Goal: Task Accomplishment & Management: Complete application form

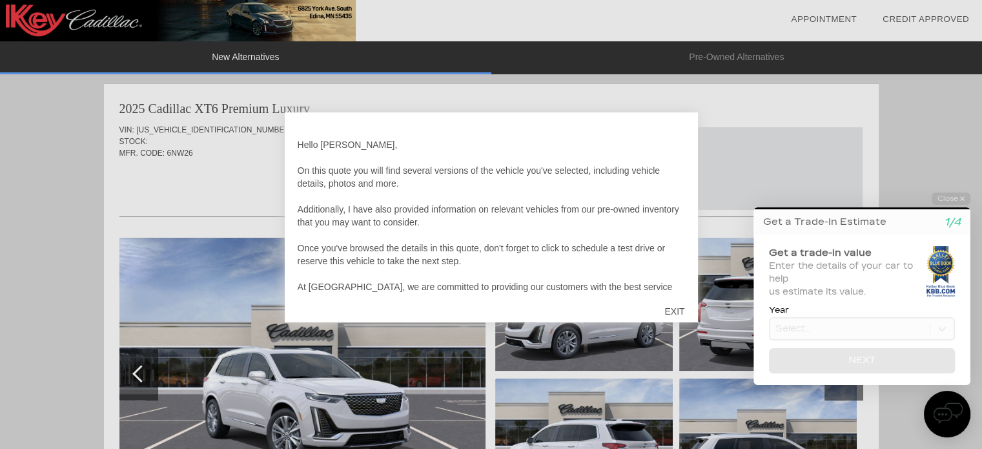
click at [679, 311] on div "EXIT" at bounding box center [675, 311] width 46 height 39
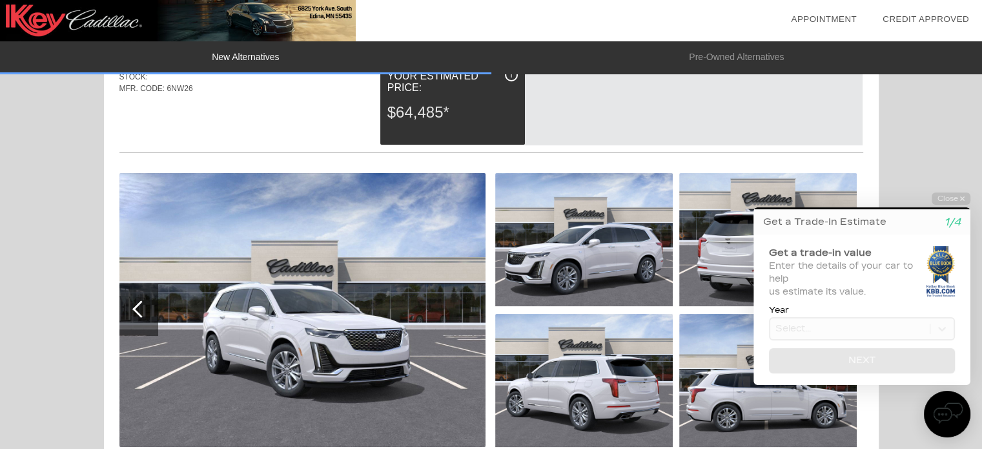
scroll to position [129, 0]
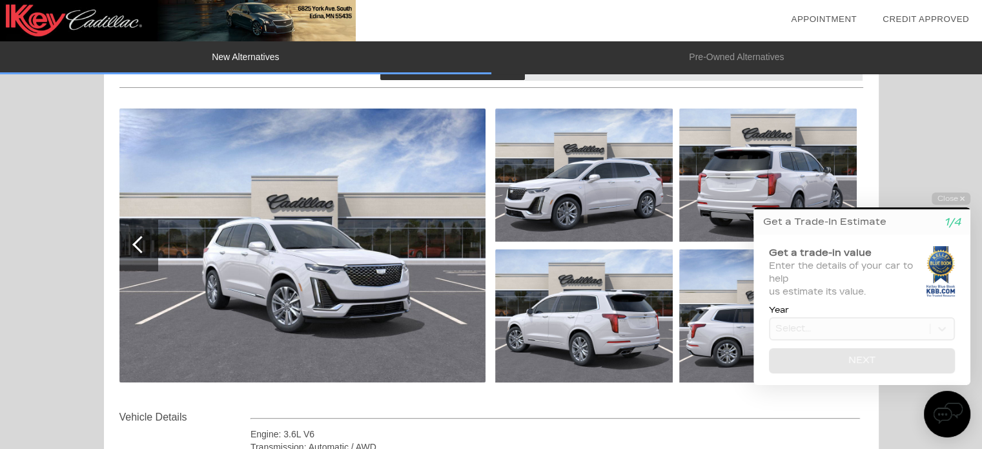
click at [366, 314] on img at bounding box center [302, 245] width 366 height 274
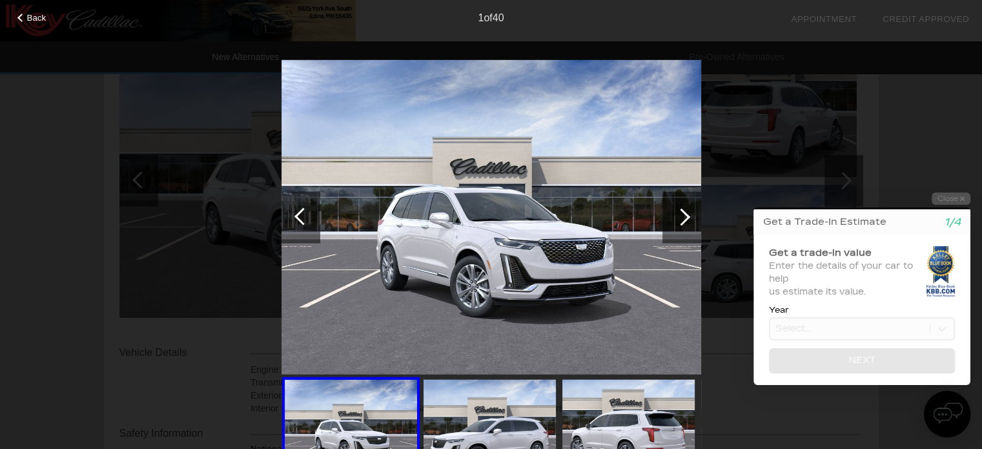
scroll to position [258, 0]
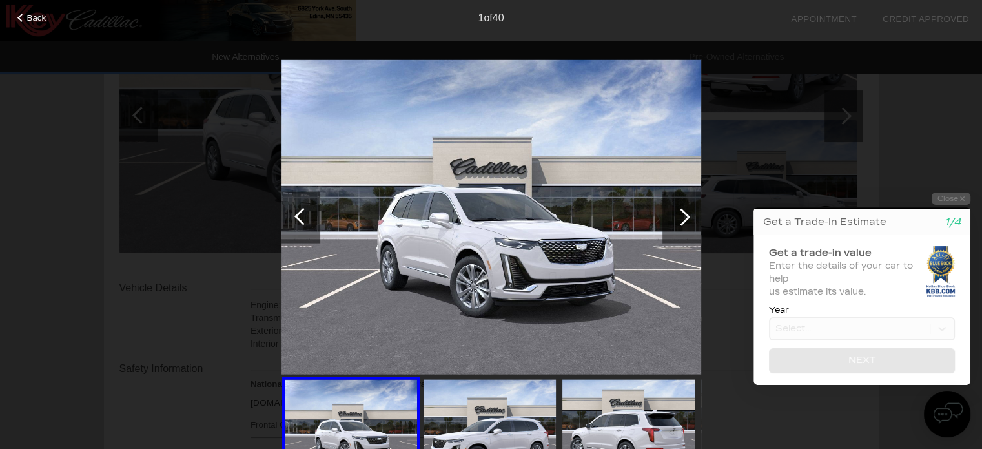
click at [470, 415] on img at bounding box center [490, 429] width 132 height 99
click at [503, 431] on img at bounding box center [490, 429] width 132 height 99
click at [491, 428] on img at bounding box center [490, 429] width 132 height 99
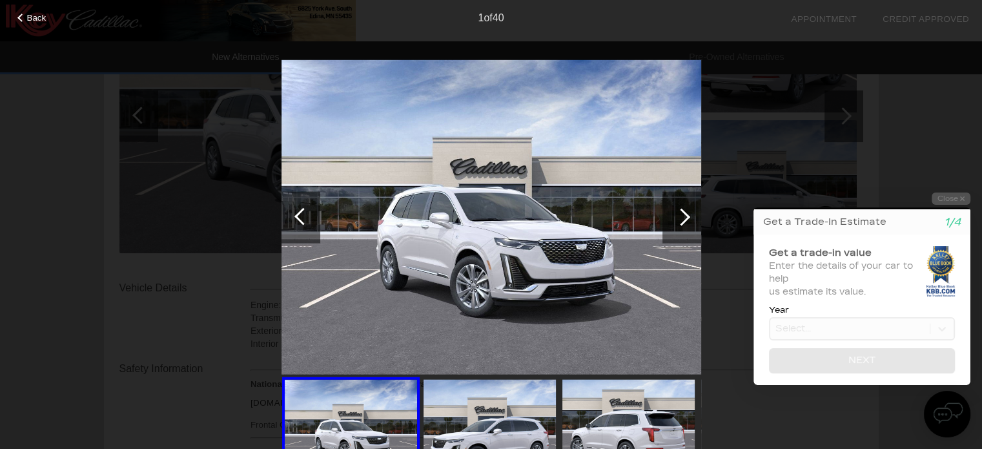
click at [624, 413] on img at bounding box center [628, 429] width 132 height 99
click at [623, 415] on img at bounding box center [628, 429] width 132 height 99
click at [542, 271] on img at bounding box center [492, 216] width 420 height 315
click at [684, 214] on div at bounding box center [681, 216] width 17 height 17
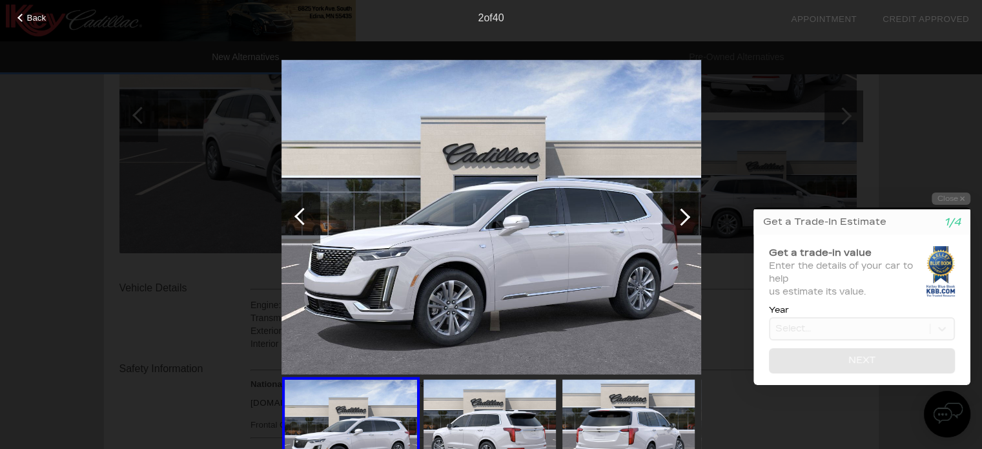
click at [683, 216] on div at bounding box center [681, 216] width 17 height 17
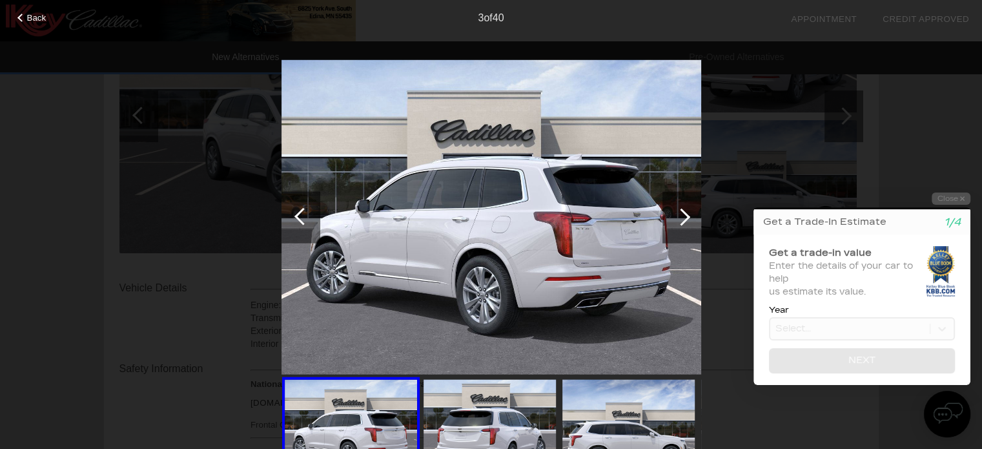
click at [684, 215] on div at bounding box center [681, 216] width 17 height 17
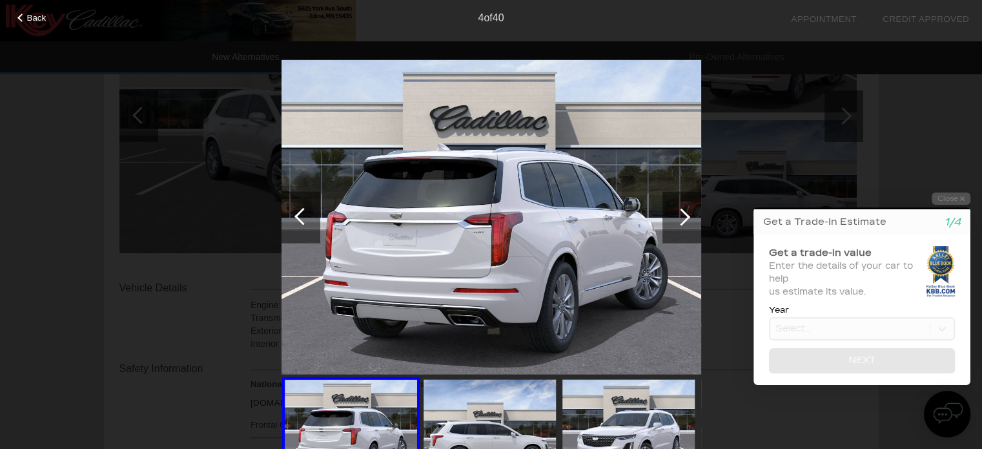
click at [686, 213] on div at bounding box center [681, 216] width 17 height 17
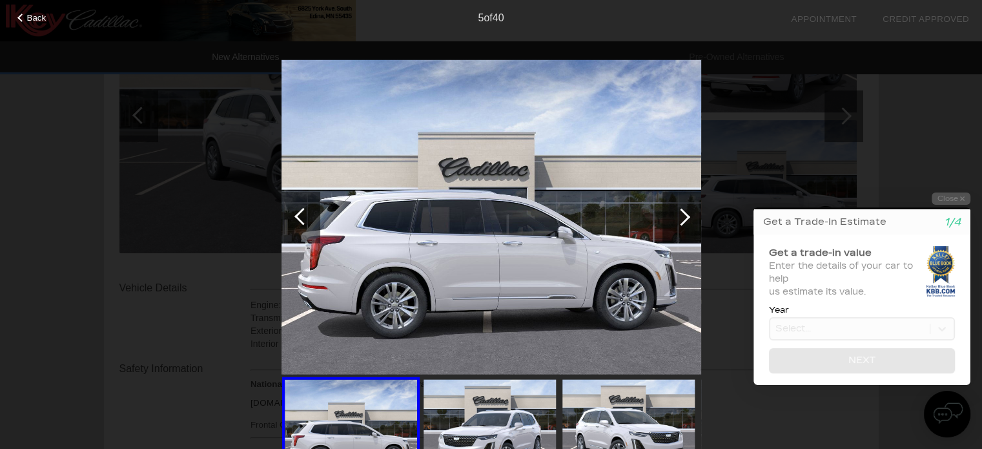
click at [683, 214] on div at bounding box center [681, 216] width 17 height 17
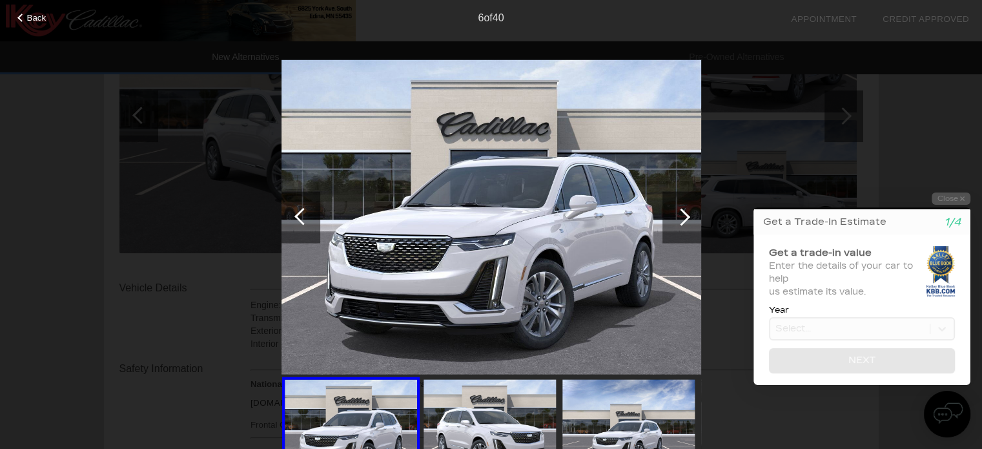
click at [682, 218] on div at bounding box center [681, 216] width 17 height 17
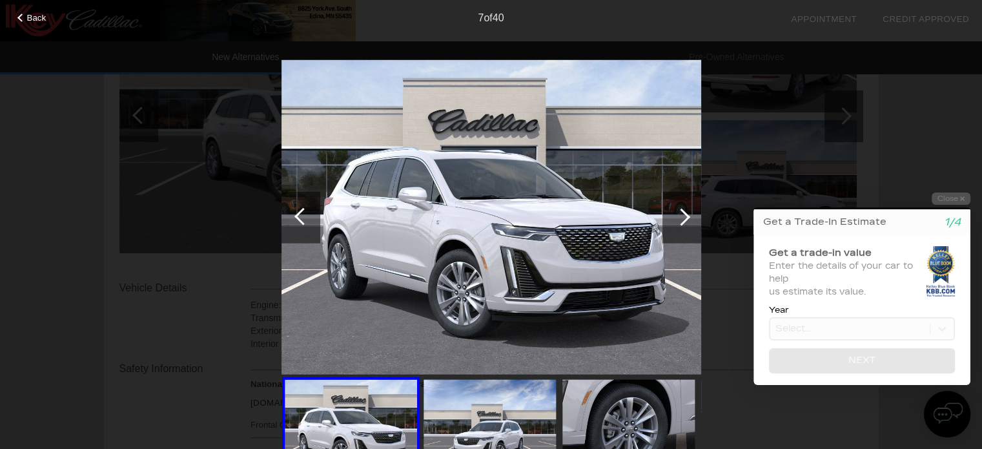
click at [681, 218] on div at bounding box center [681, 216] width 17 height 17
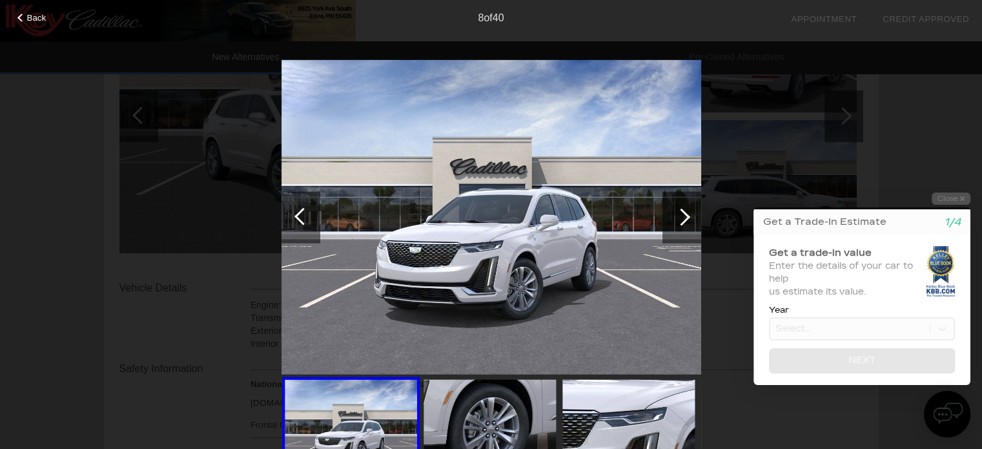
click at [681, 218] on div at bounding box center [681, 216] width 17 height 17
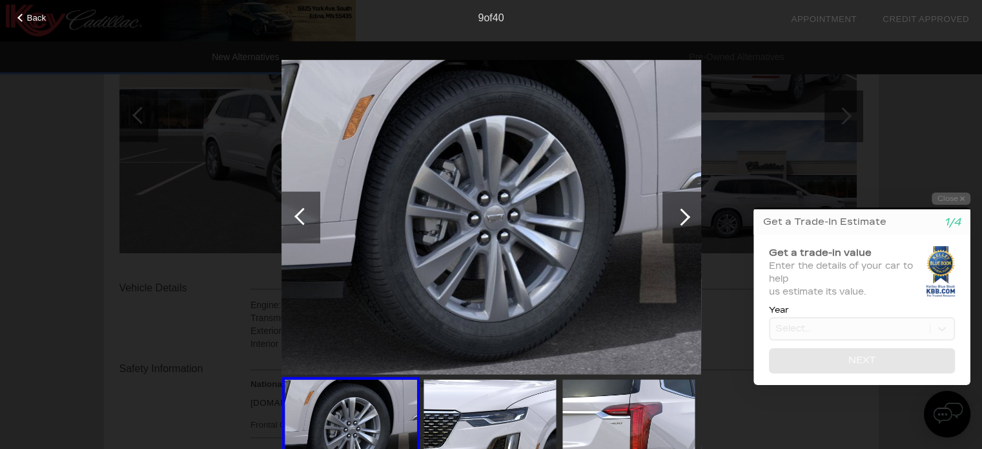
click at [684, 216] on div at bounding box center [681, 216] width 17 height 17
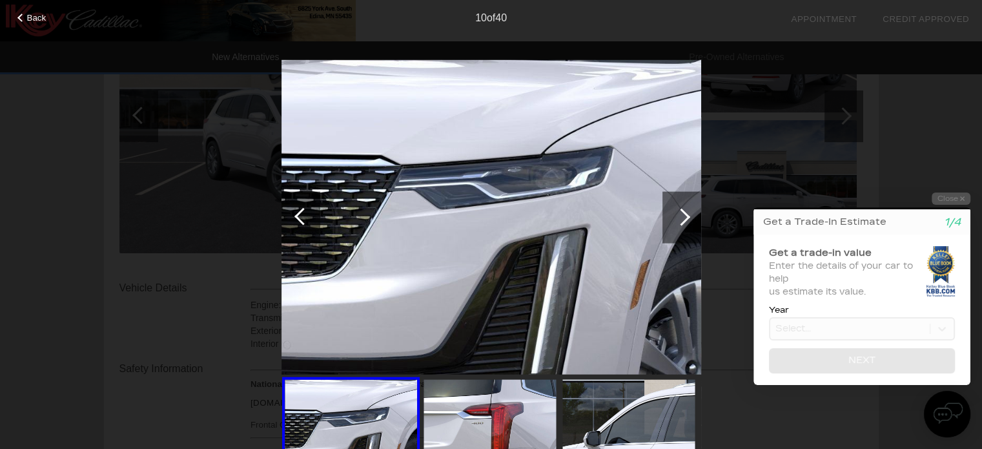
click at [685, 217] on div at bounding box center [681, 216] width 17 height 17
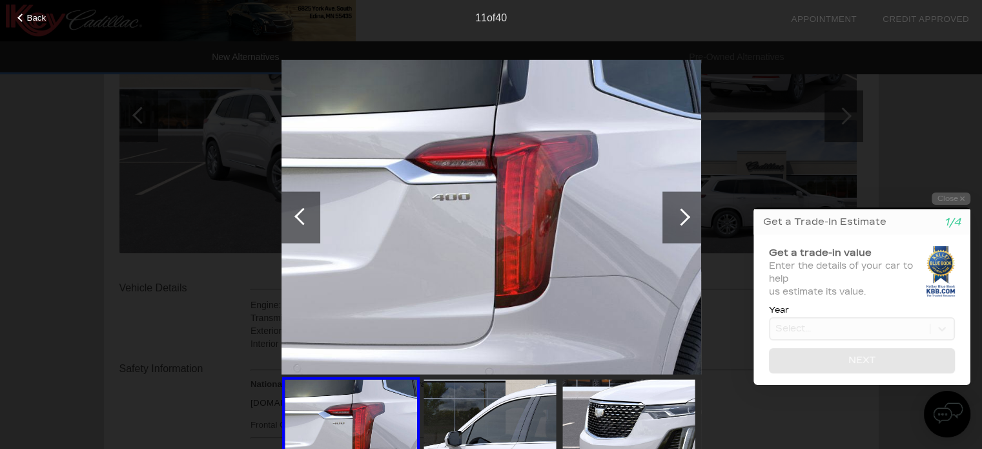
click at [685, 213] on div at bounding box center [681, 216] width 17 height 17
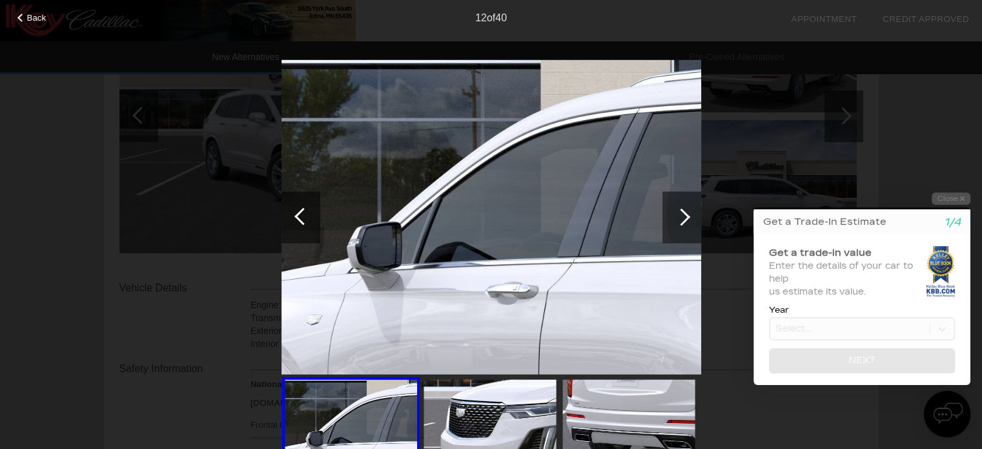
click at [683, 216] on div at bounding box center [681, 216] width 17 height 17
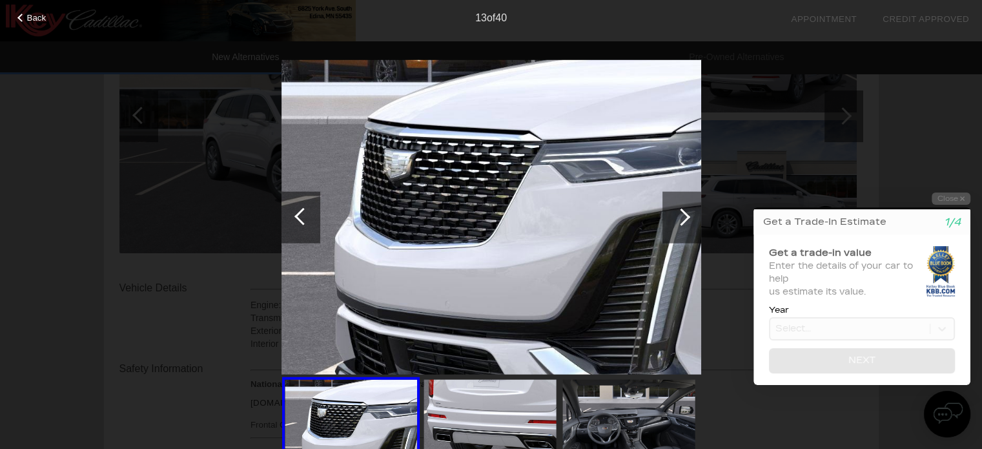
click at [683, 213] on div at bounding box center [681, 216] width 17 height 17
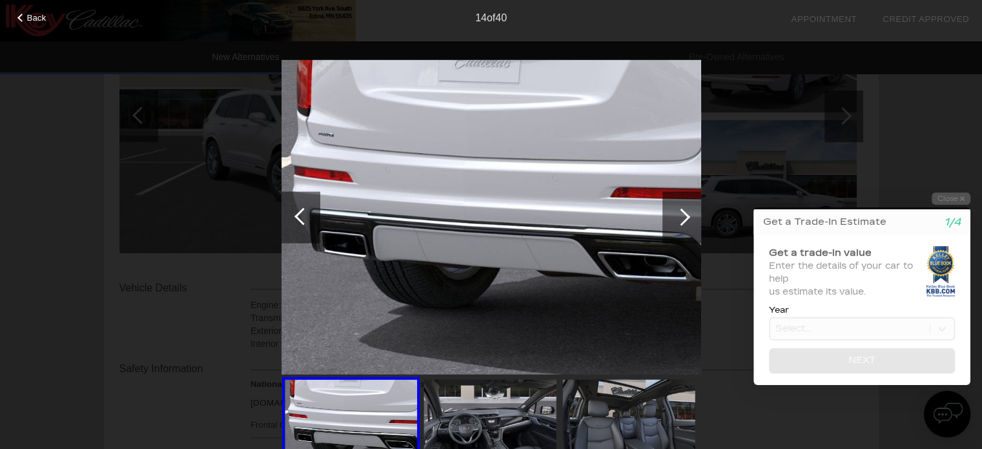
click at [683, 214] on div at bounding box center [681, 216] width 17 height 17
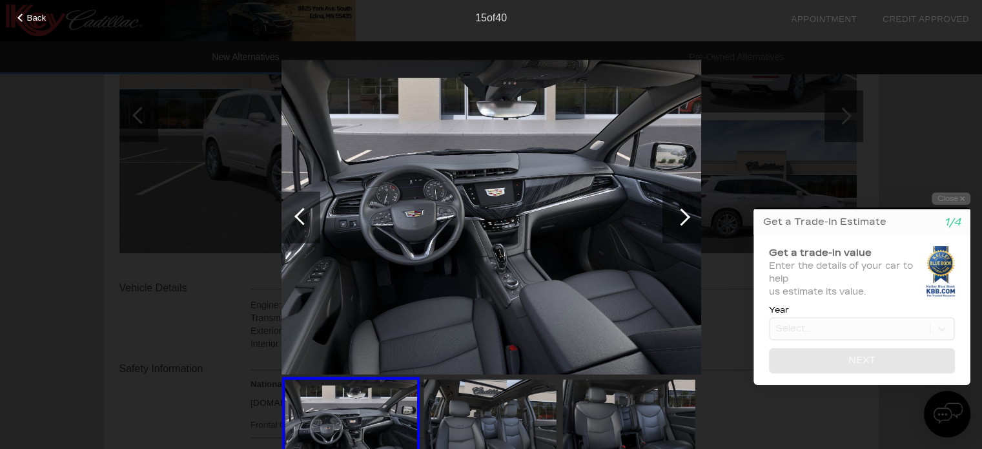
click at [686, 212] on div at bounding box center [681, 216] width 17 height 17
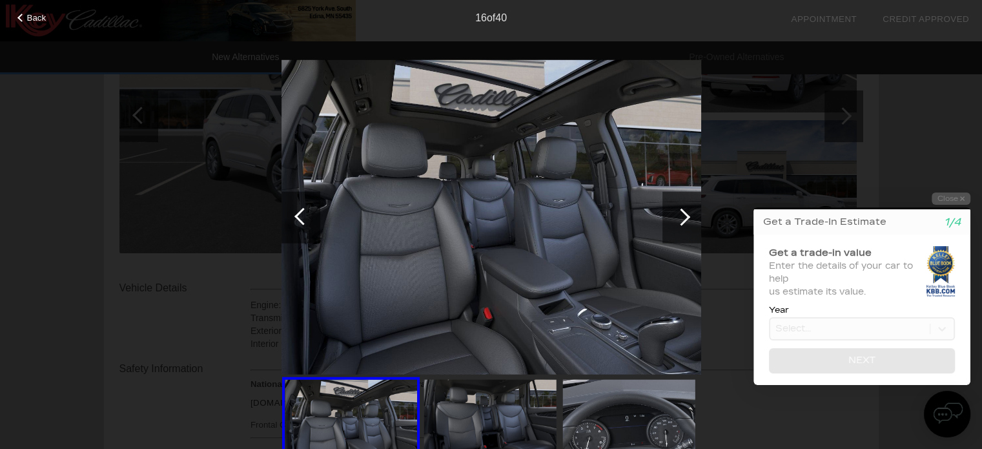
click at [682, 218] on div at bounding box center [681, 216] width 17 height 17
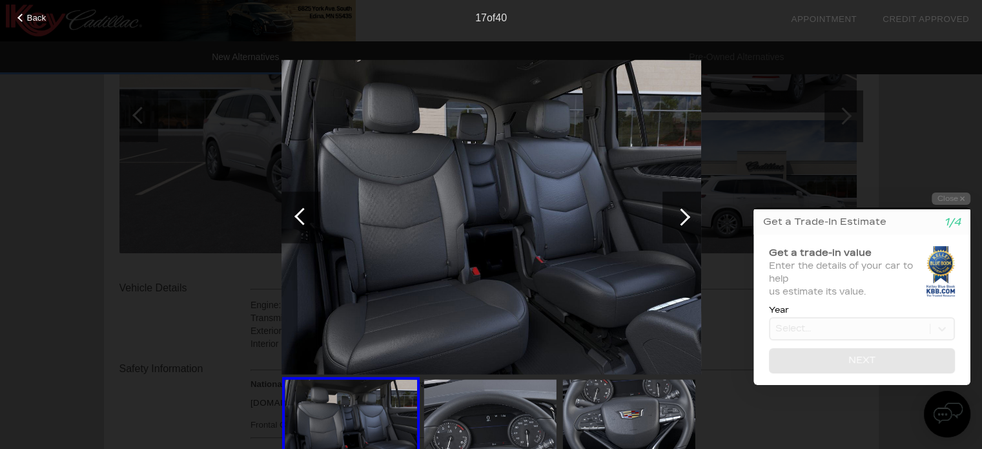
click at [686, 212] on div at bounding box center [681, 216] width 17 height 17
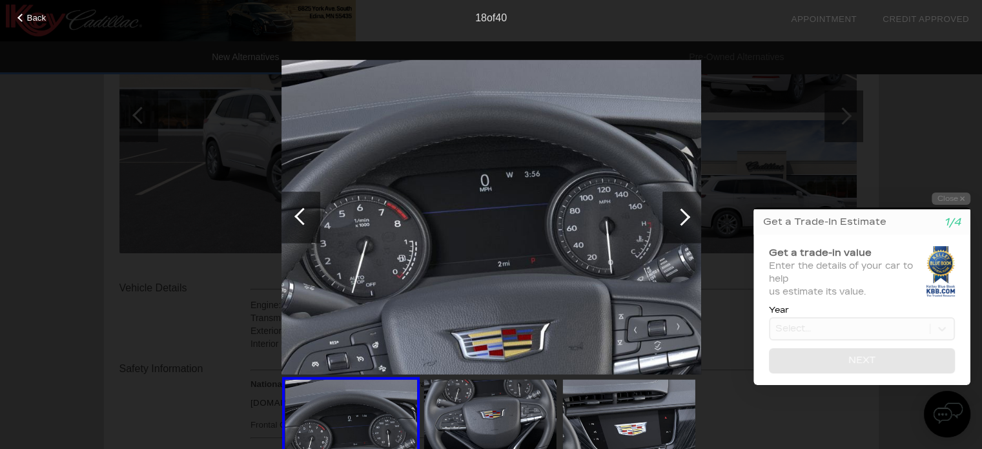
click at [686, 213] on div at bounding box center [681, 216] width 17 height 17
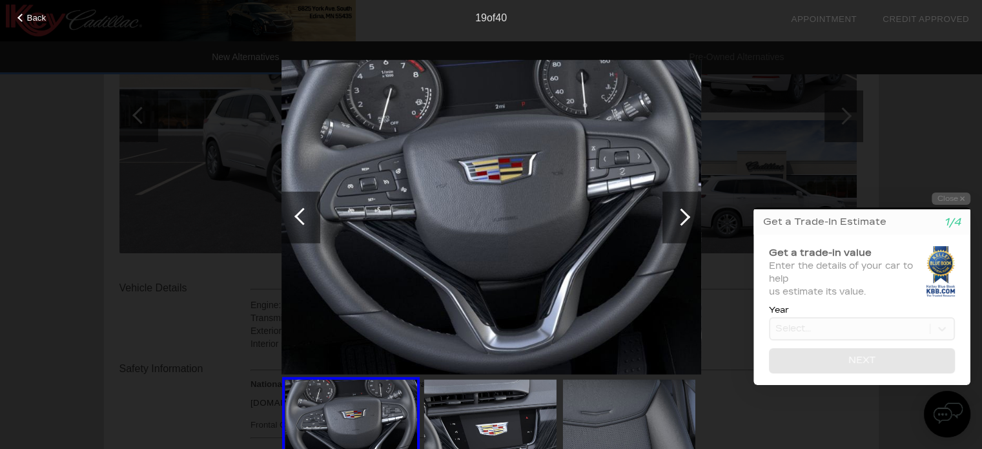
click at [684, 214] on div at bounding box center [681, 216] width 17 height 17
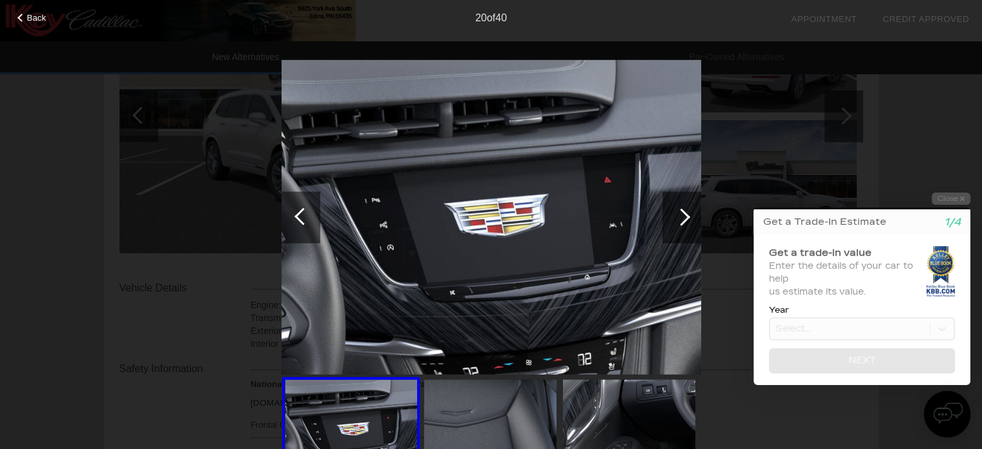
click at [684, 214] on div at bounding box center [681, 216] width 17 height 17
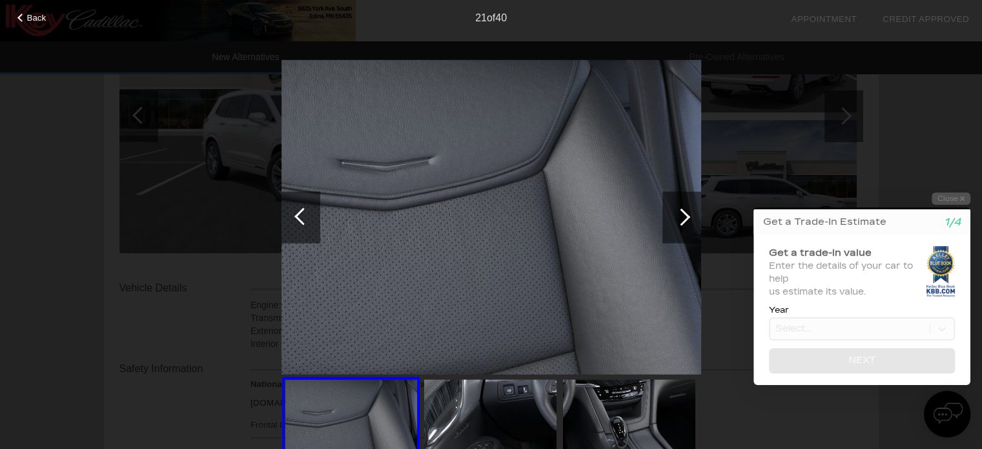
click at [684, 214] on div at bounding box center [681, 216] width 17 height 17
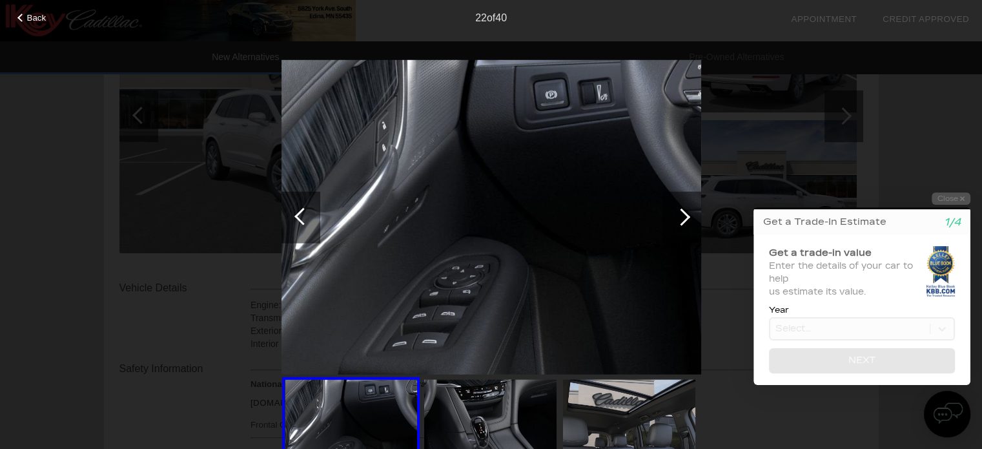
click at [684, 214] on div at bounding box center [681, 216] width 17 height 17
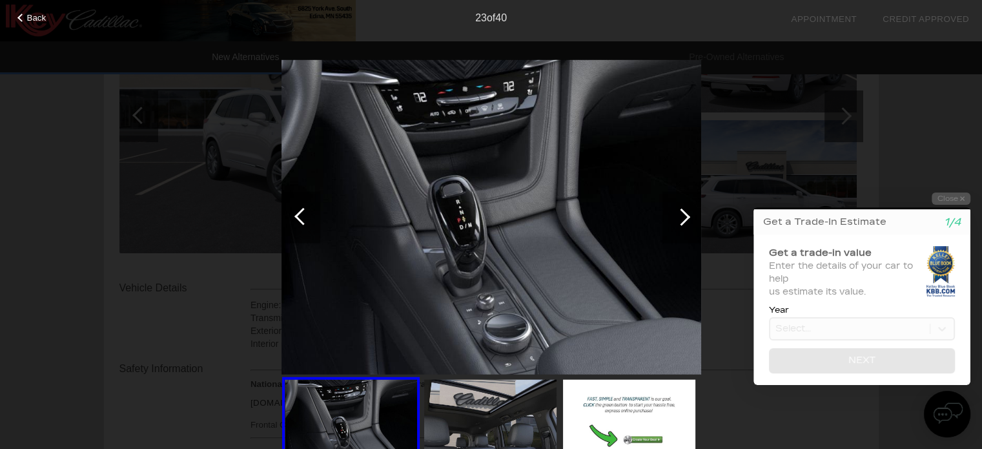
click at [684, 213] on div at bounding box center [681, 216] width 17 height 17
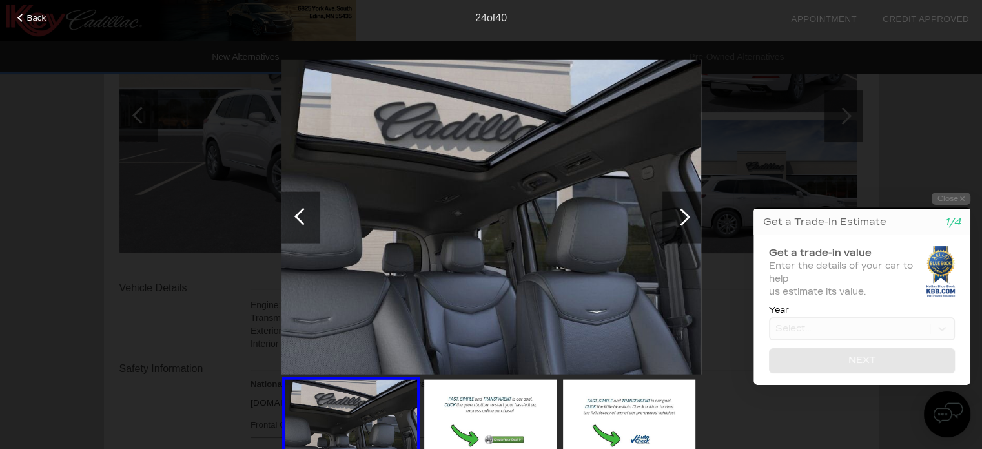
click at [684, 213] on div at bounding box center [681, 216] width 17 height 17
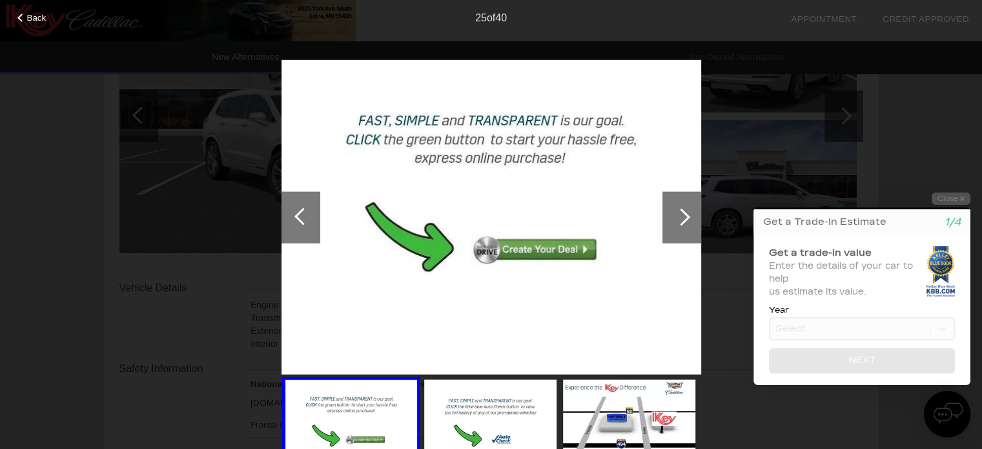
click at [683, 211] on div at bounding box center [681, 216] width 17 height 17
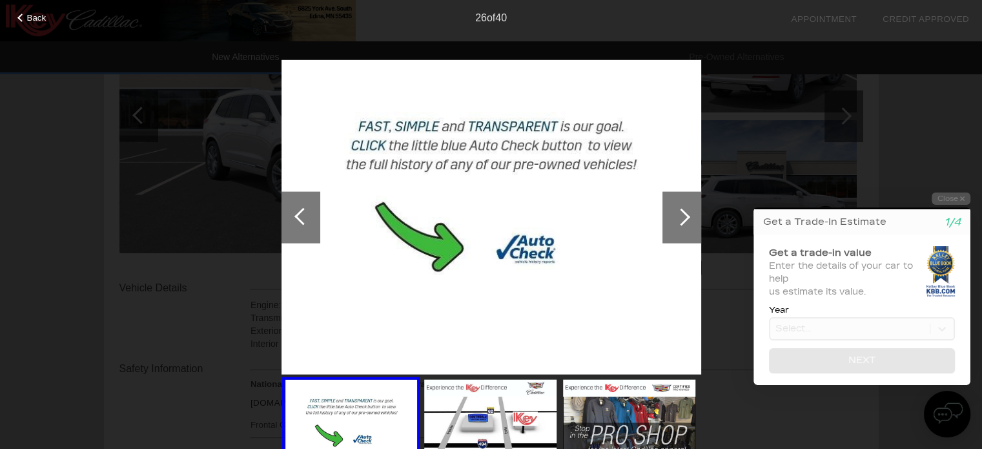
click at [683, 211] on div at bounding box center [681, 216] width 17 height 17
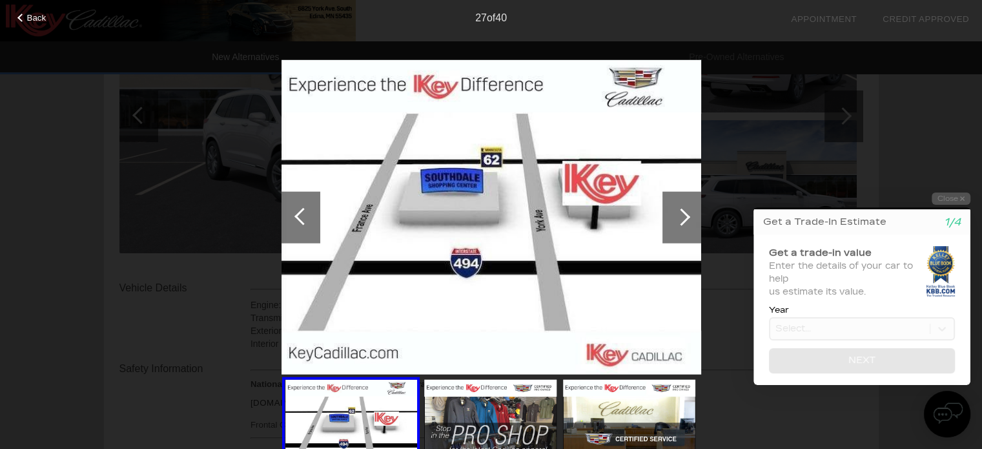
click at [683, 211] on div at bounding box center [681, 216] width 17 height 17
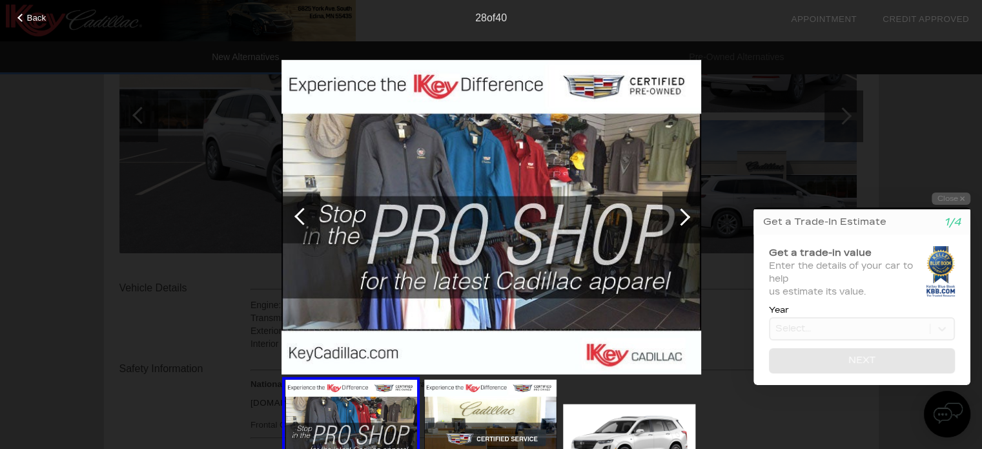
click at [683, 211] on div at bounding box center [681, 216] width 17 height 17
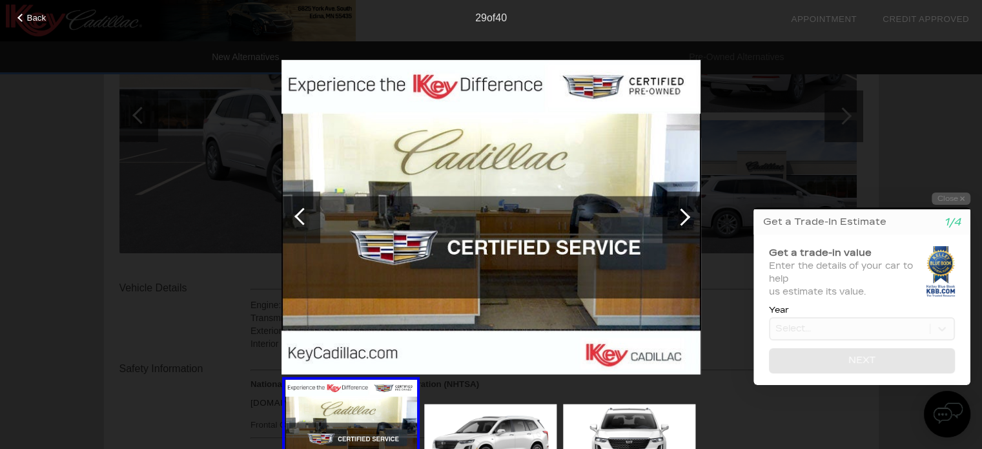
click at [683, 212] on div at bounding box center [681, 216] width 17 height 17
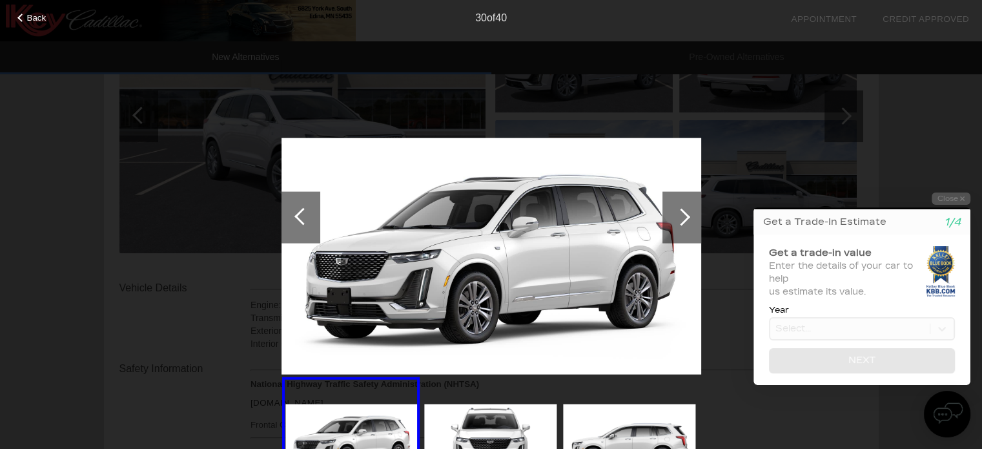
click at [683, 212] on div at bounding box center [681, 216] width 17 height 17
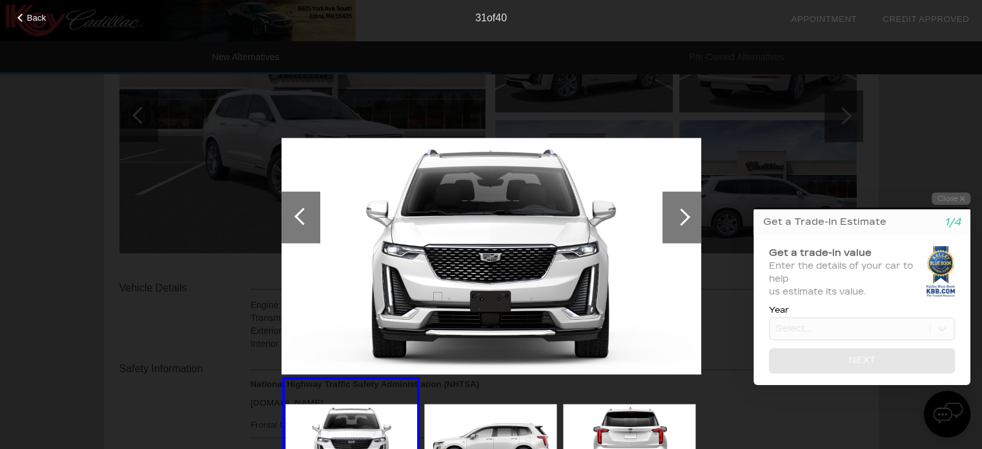
click at [683, 212] on div at bounding box center [681, 216] width 17 height 17
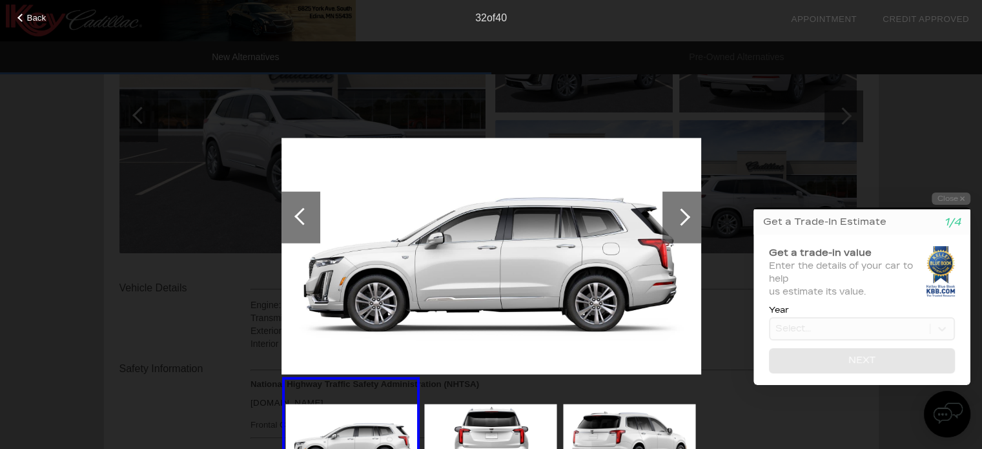
click at [682, 212] on div at bounding box center [681, 216] width 17 height 17
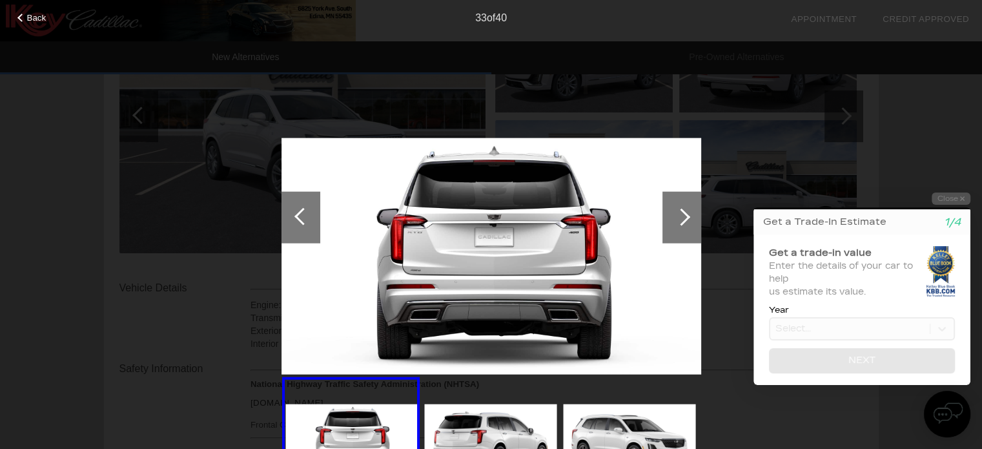
click at [312, 219] on div at bounding box center [301, 217] width 39 height 52
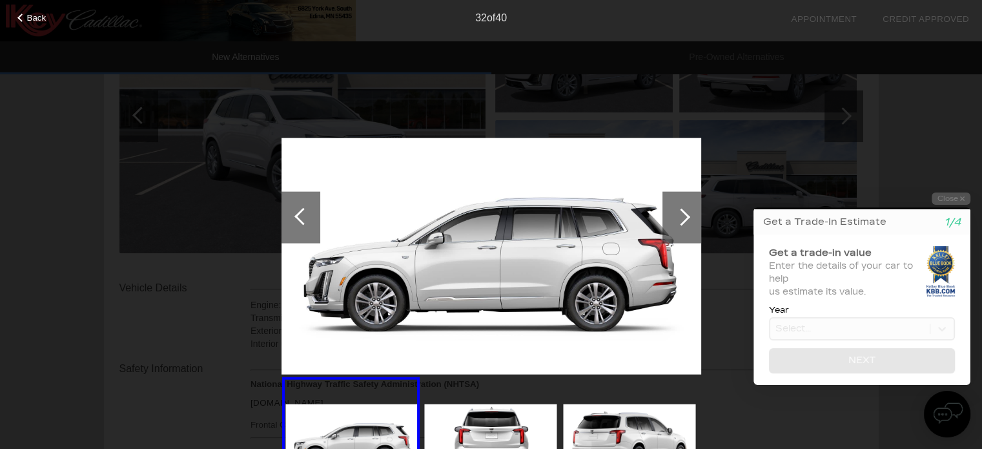
click at [687, 216] on div at bounding box center [681, 216] width 17 height 17
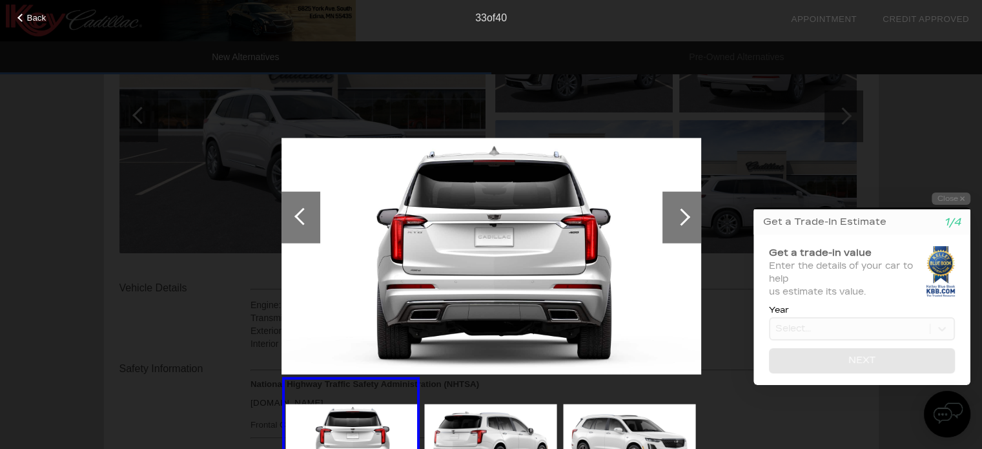
click at [684, 211] on div at bounding box center [681, 216] width 17 height 17
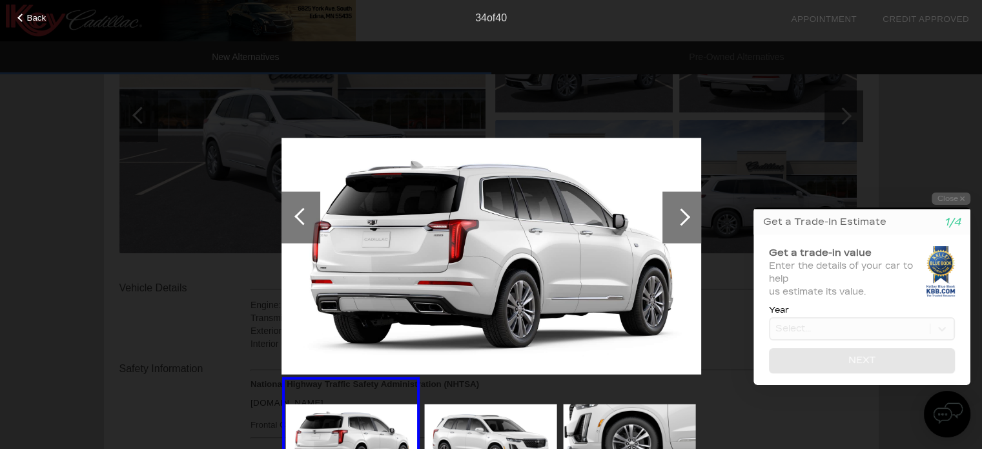
click at [683, 215] on div at bounding box center [681, 216] width 17 height 17
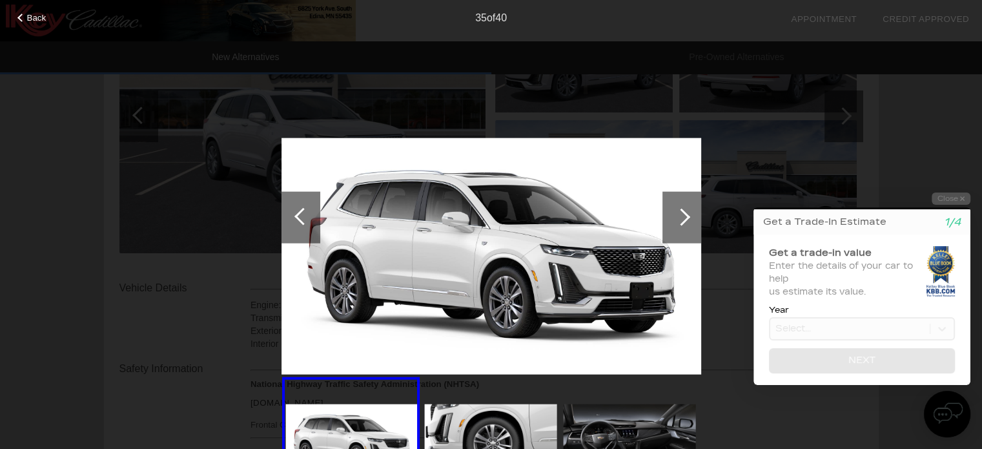
click at [683, 215] on div at bounding box center [681, 216] width 17 height 17
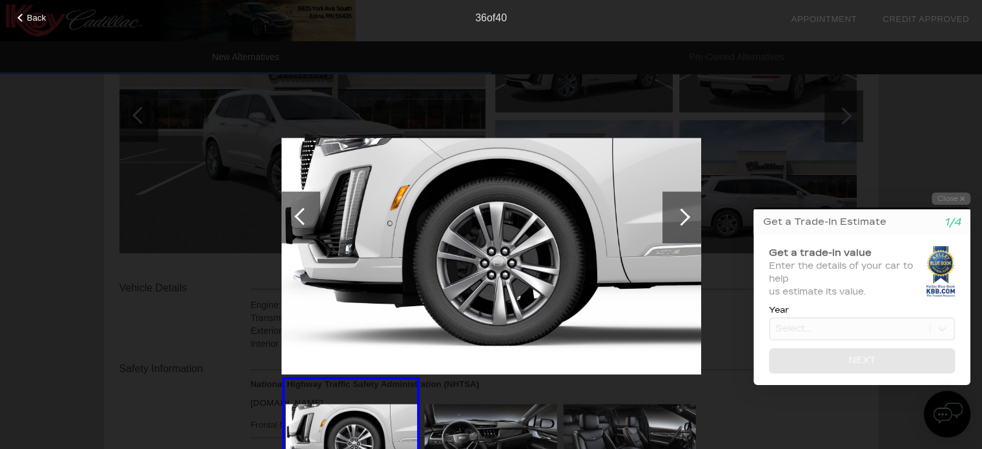
click at [683, 215] on div at bounding box center [681, 216] width 17 height 17
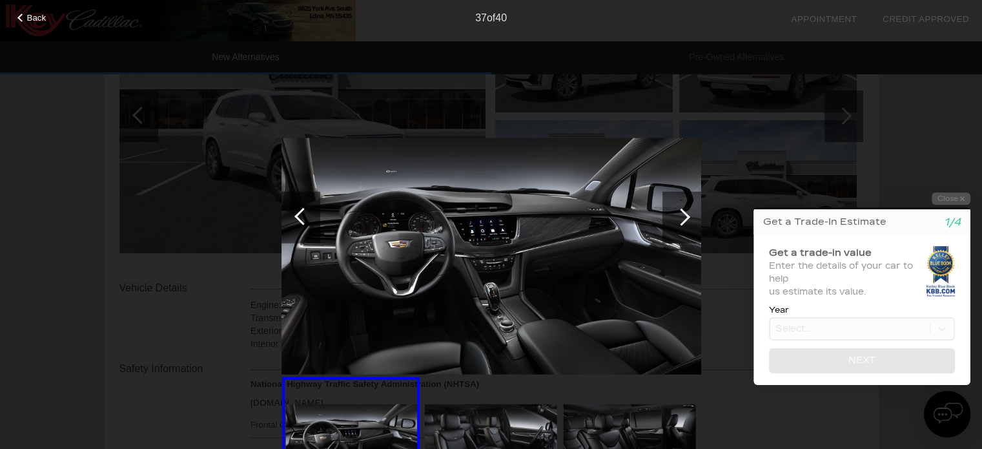
click at [683, 215] on div at bounding box center [681, 216] width 17 height 17
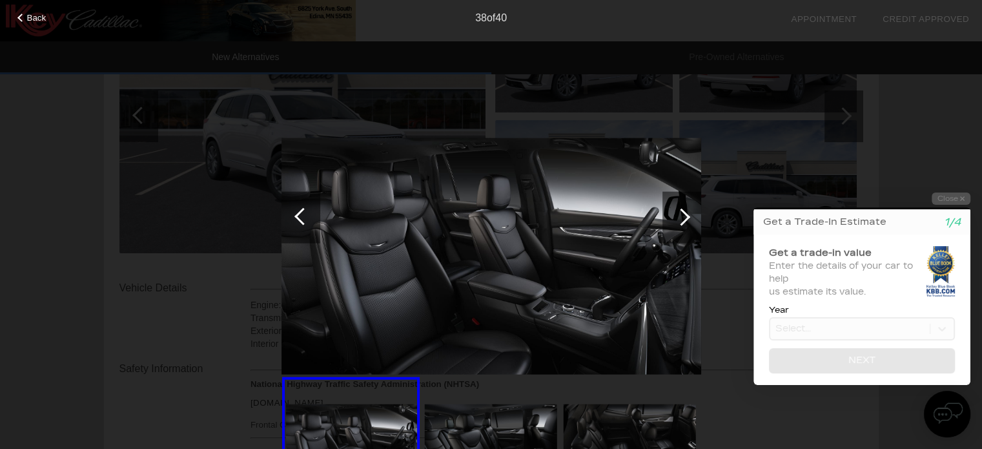
click at [690, 217] on div at bounding box center [682, 217] width 39 height 52
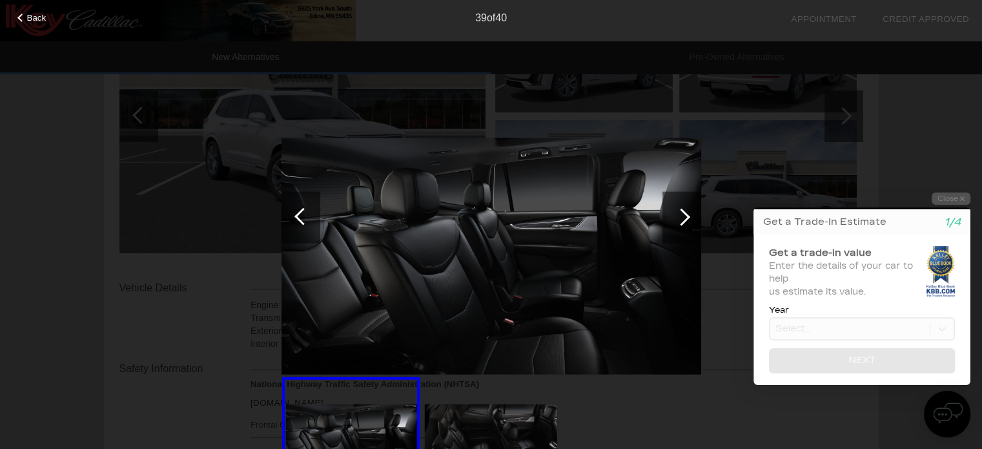
click at [690, 217] on div at bounding box center [682, 217] width 39 height 52
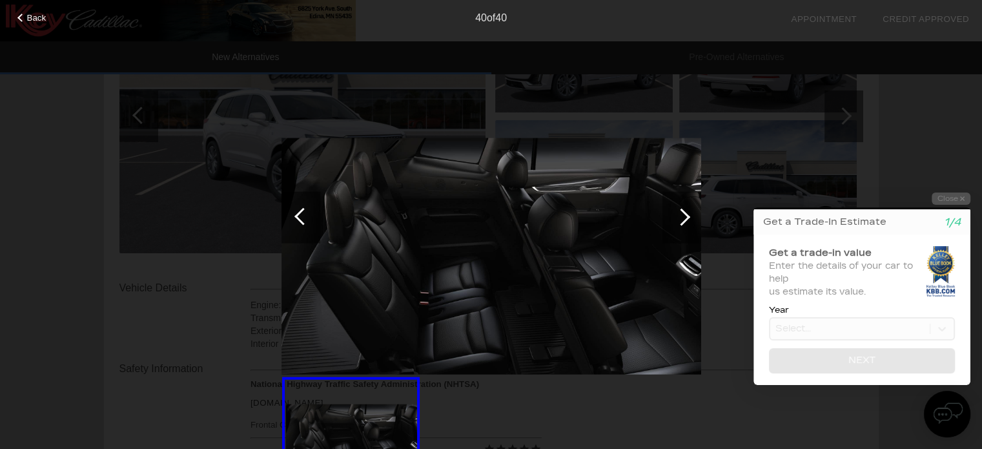
click at [690, 216] on div at bounding box center [682, 217] width 39 height 52
click at [683, 216] on div at bounding box center [681, 216] width 17 height 17
click at [682, 216] on div at bounding box center [681, 216] width 17 height 17
click at [681, 216] on div at bounding box center [681, 216] width 17 height 17
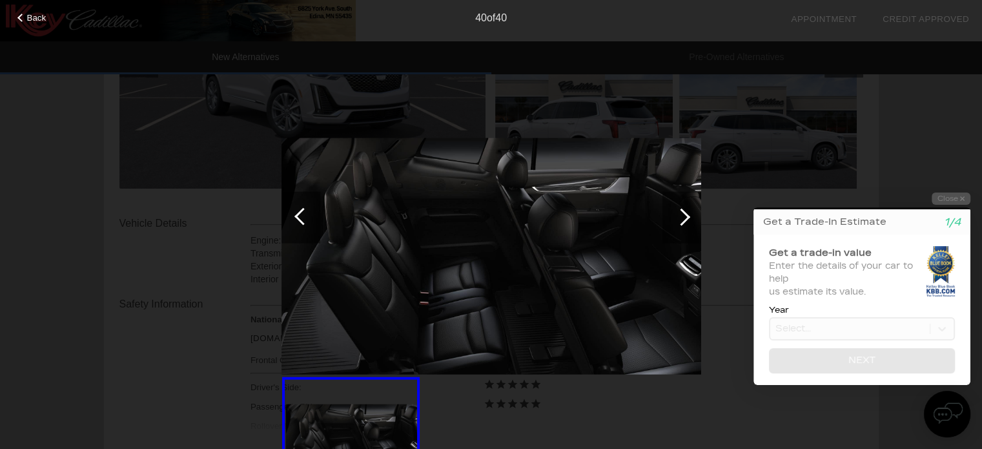
scroll to position [387, 0]
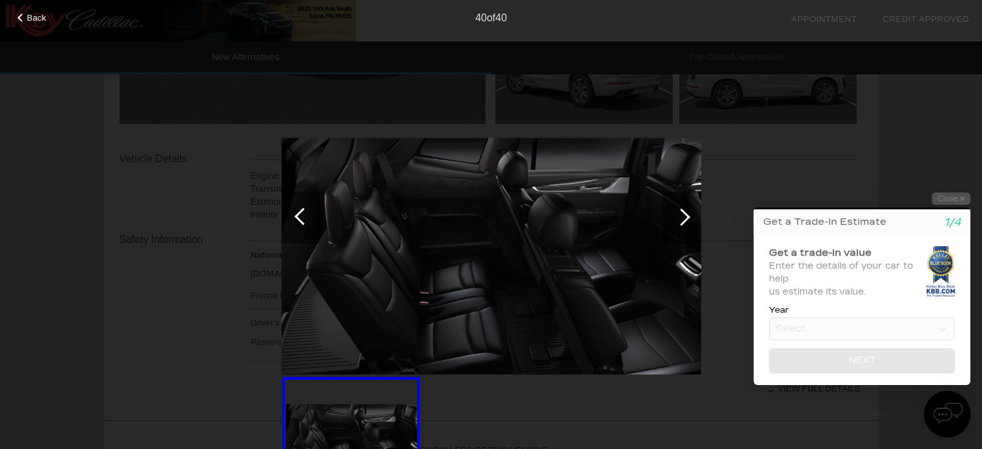
drag, startPoint x: 23, startPoint y: 16, endPoint x: 49, endPoint y: 17, distance: 25.9
click at [25, 18] on div "Back" at bounding box center [32, 16] width 65 height 6
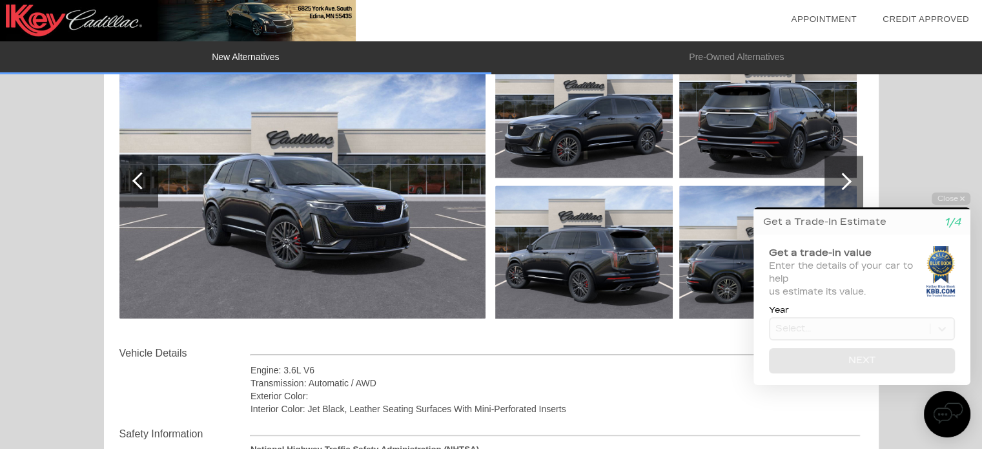
scroll to position [1711, 0]
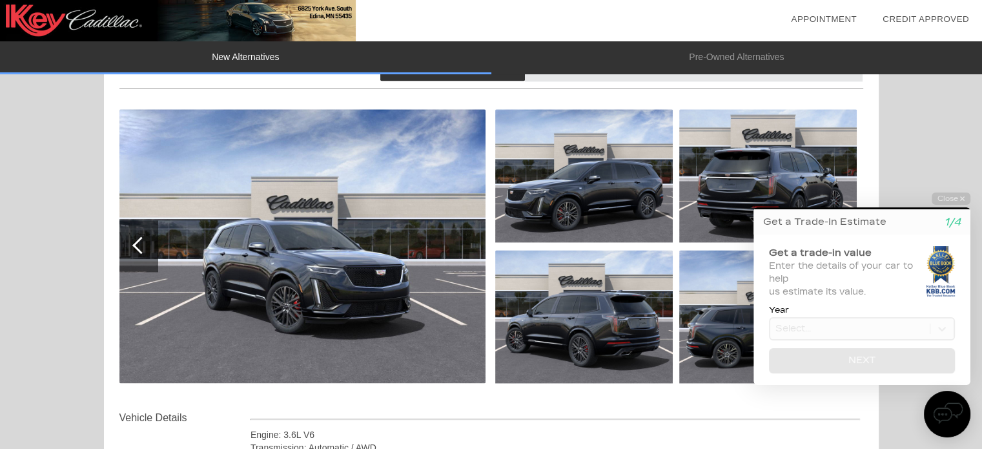
click at [386, 285] on img at bounding box center [302, 246] width 366 height 274
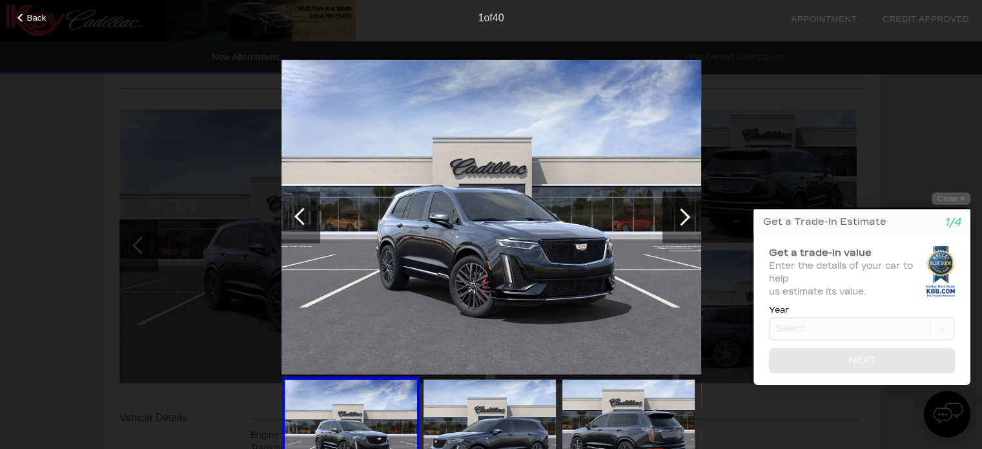
click at [684, 214] on div at bounding box center [681, 216] width 17 height 17
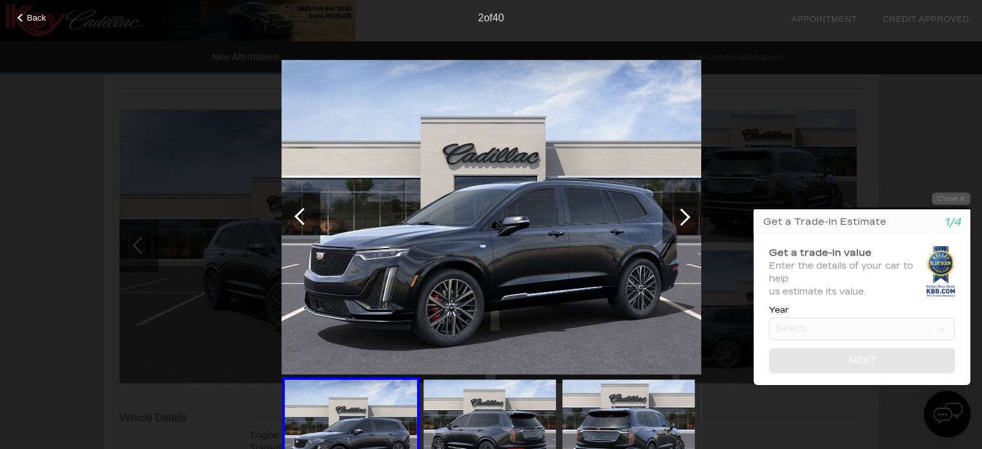
click at [684, 214] on div at bounding box center [681, 216] width 17 height 17
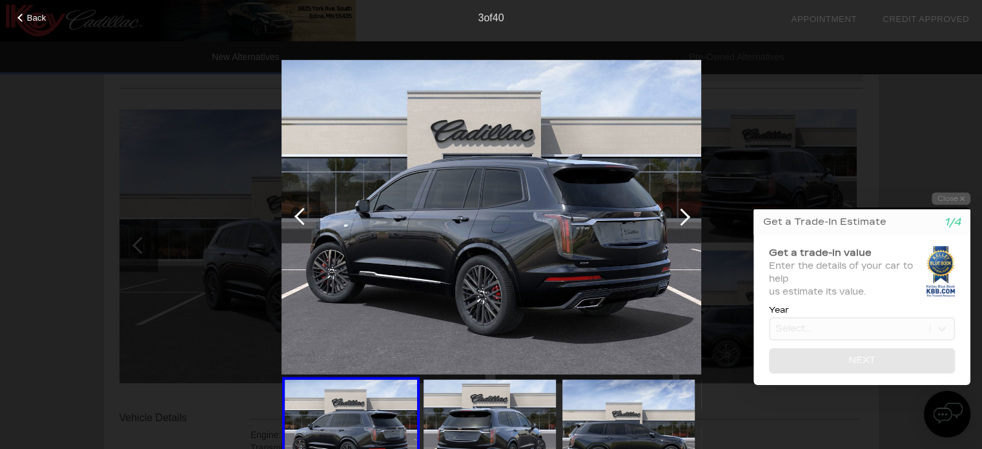
click at [686, 214] on div at bounding box center [681, 216] width 17 height 17
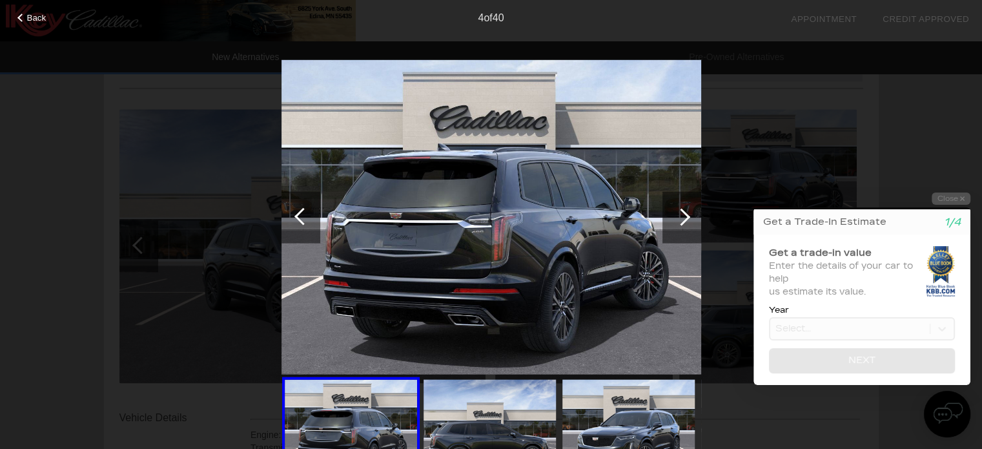
click at [686, 212] on div at bounding box center [681, 216] width 17 height 17
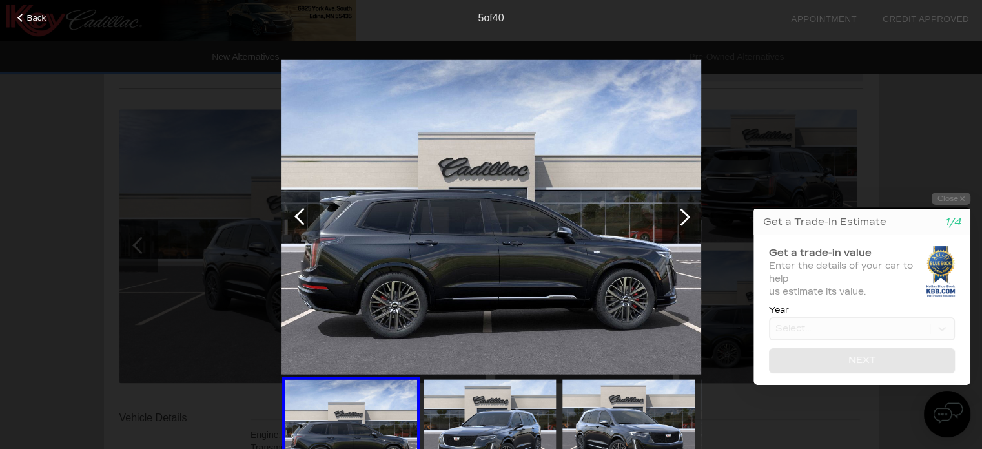
click at [685, 214] on div at bounding box center [681, 216] width 17 height 17
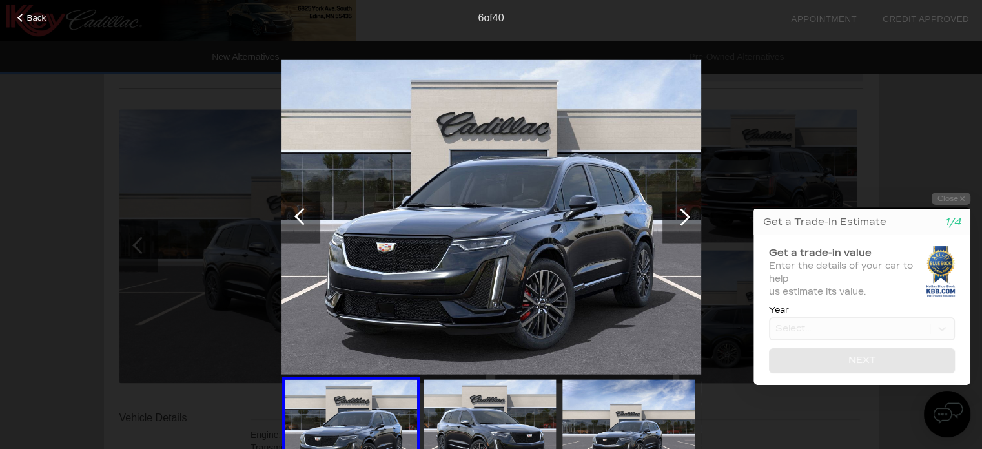
click at [685, 214] on div at bounding box center [681, 216] width 17 height 17
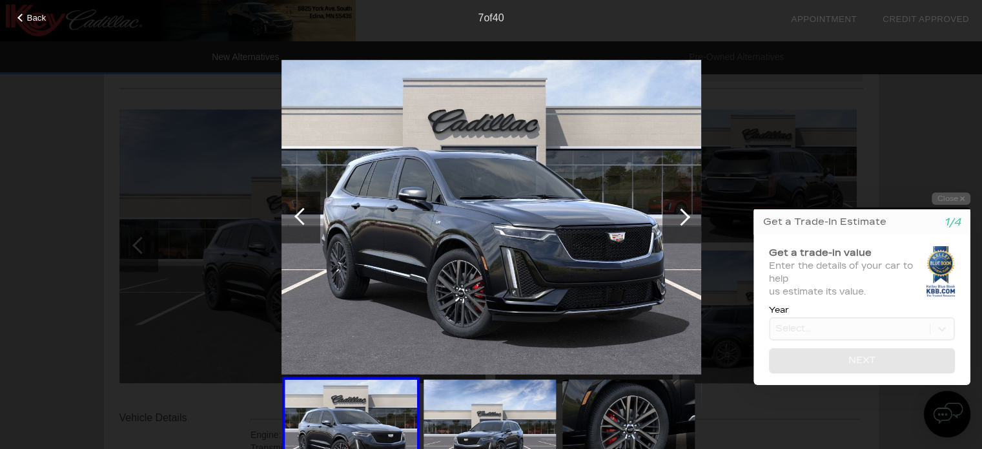
click at [685, 214] on div at bounding box center [681, 216] width 17 height 17
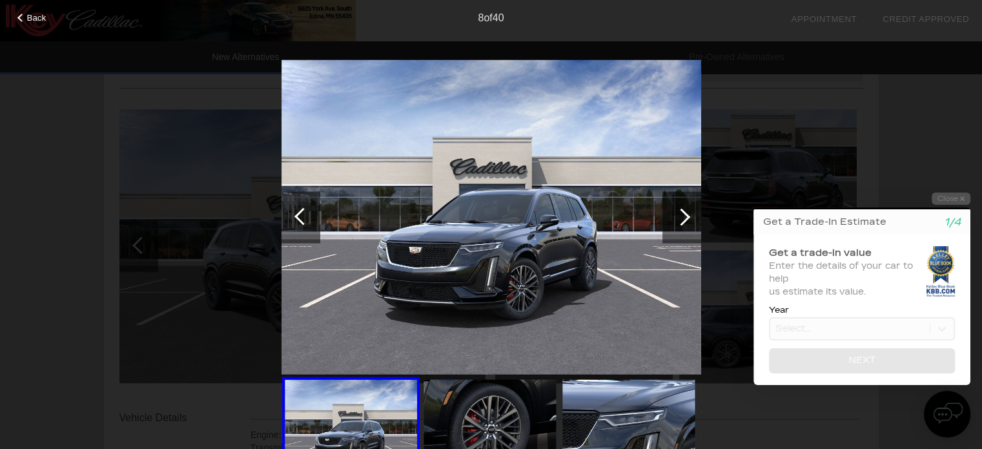
click at [685, 214] on div at bounding box center [681, 216] width 17 height 17
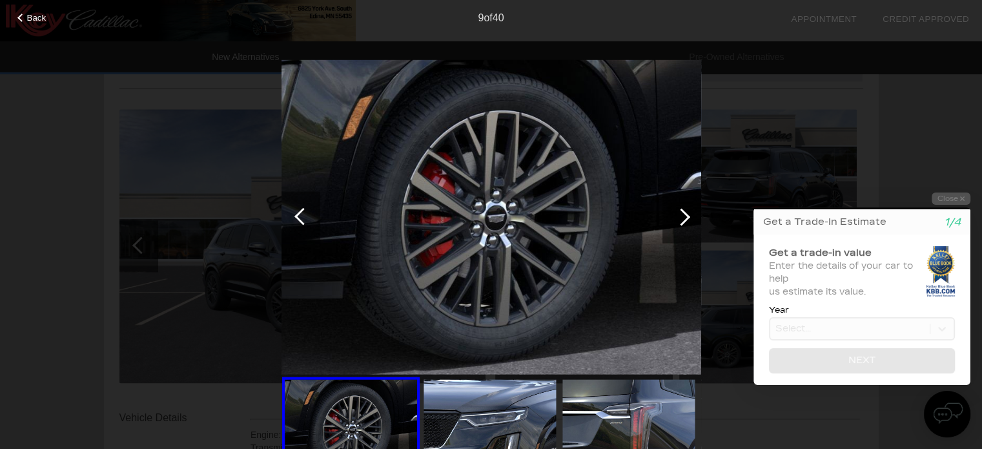
click at [683, 214] on div at bounding box center [681, 216] width 17 height 17
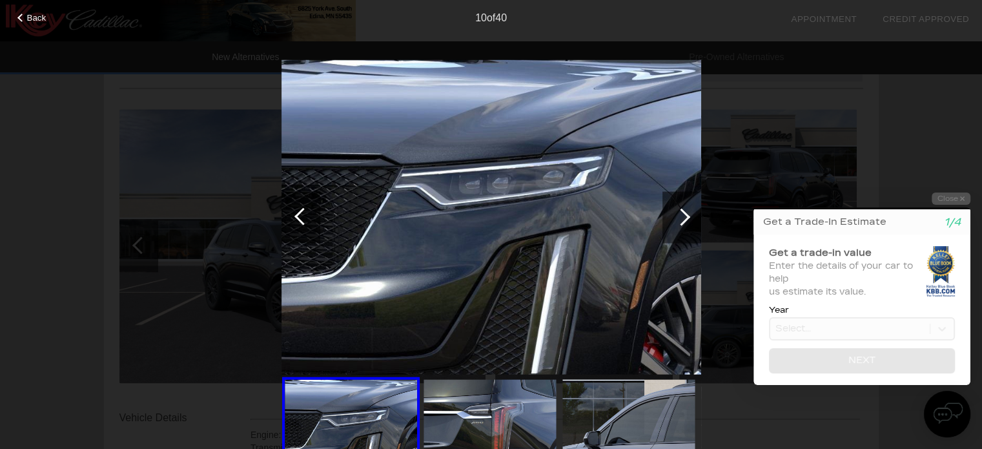
click at [683, 214] on div at bounding box center [681, 216] width 17 height 17
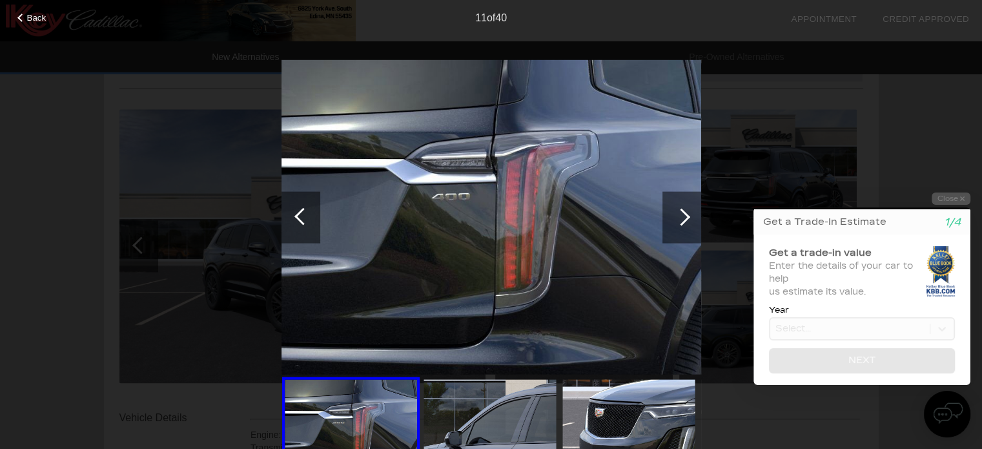
click at [683, 214] on div at bounding box center [681, 216] width 17 height 17
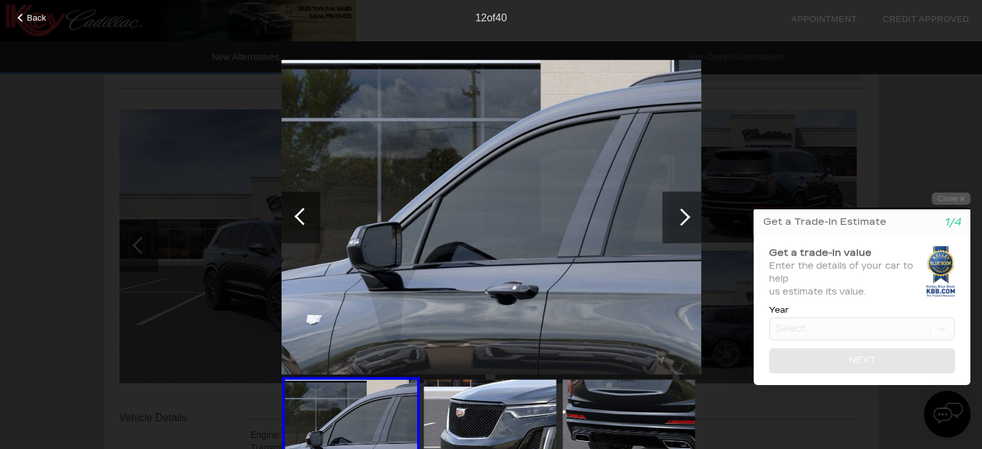
click at [683, 214] on div at bounding box center [681, 216] width 17 height 17
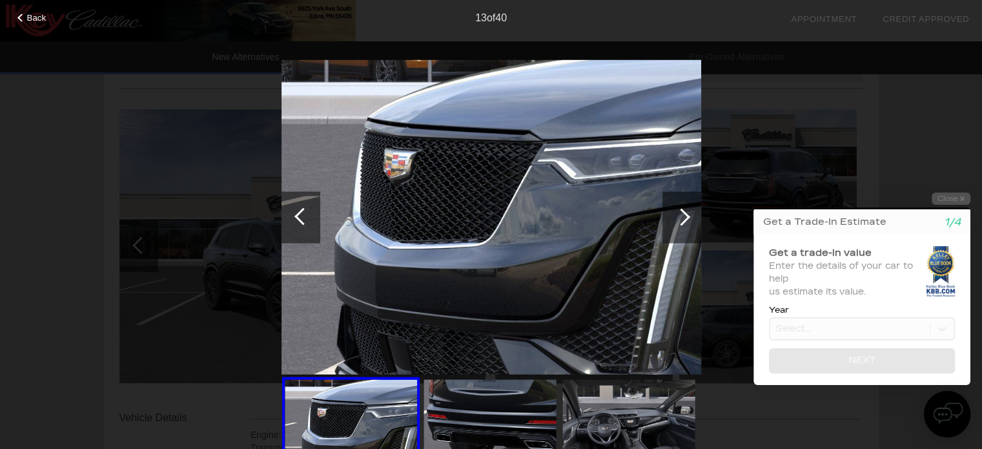
click at [683, 214] on div at bounding box center [681, 216] width 17 height 17
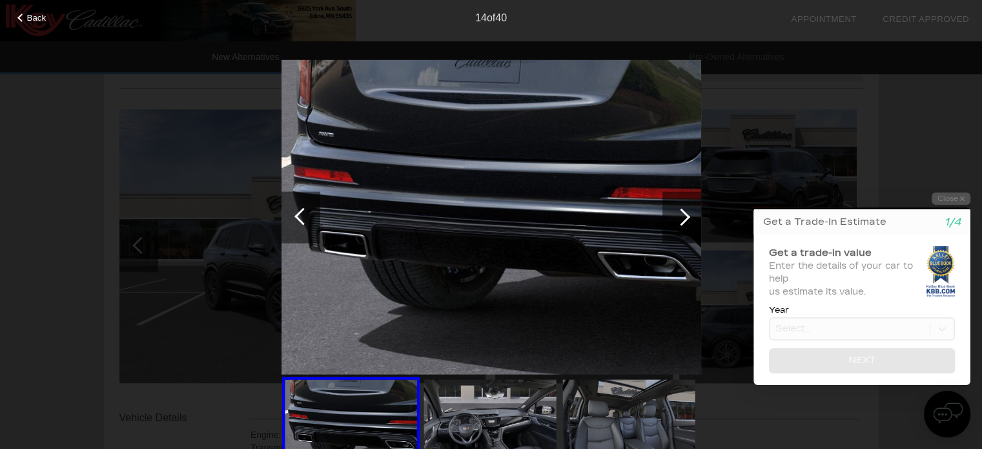
click at [683, 214] on div at bounding box center [681, 216] width 17 height 17
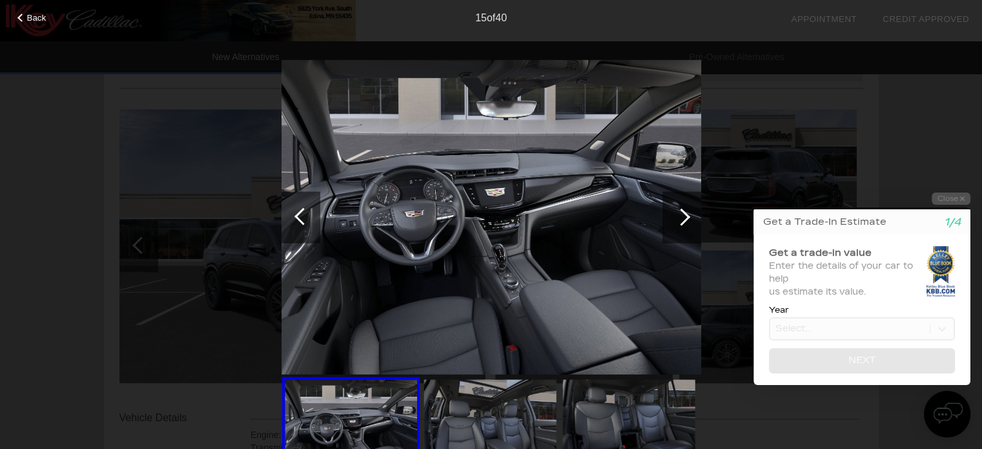
click at [681, 215] on div at bounding box center [681, 216] width 17 height 17
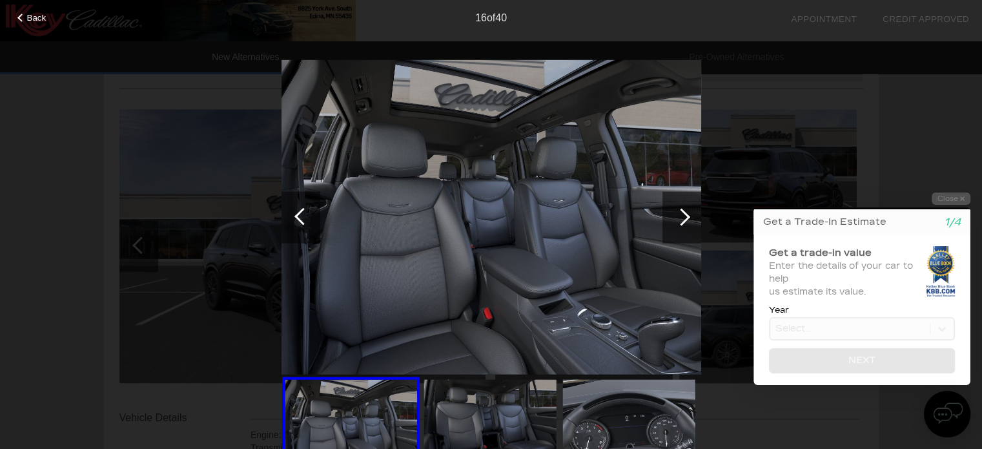
click at [677, 215] on div at bounding box center [681, 216] width 17 height 17
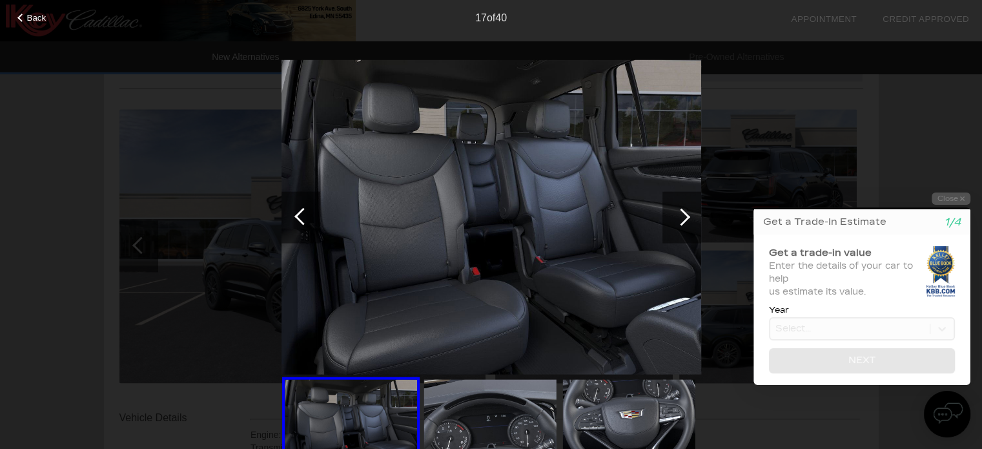
click at [21, 18] on div at bounding box center [21, 18] width 8 height 8
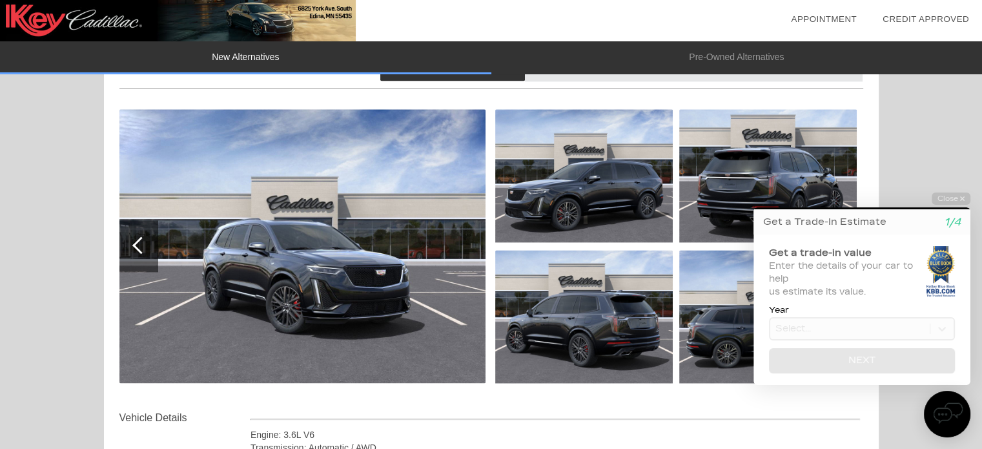
click at [387, 245] on img at bounding box center [302, 246] width 366 height 274
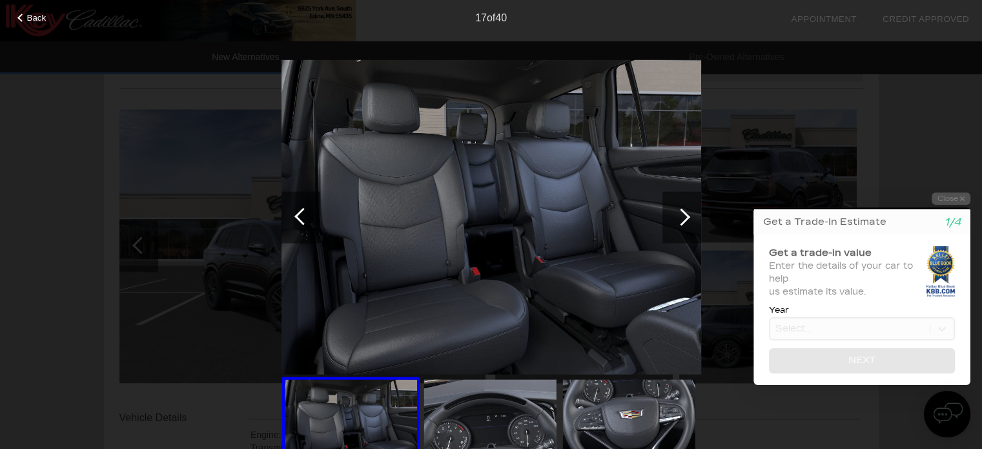
click at [686, 214] on div at bounding box center [681, 216] width 17 height 17
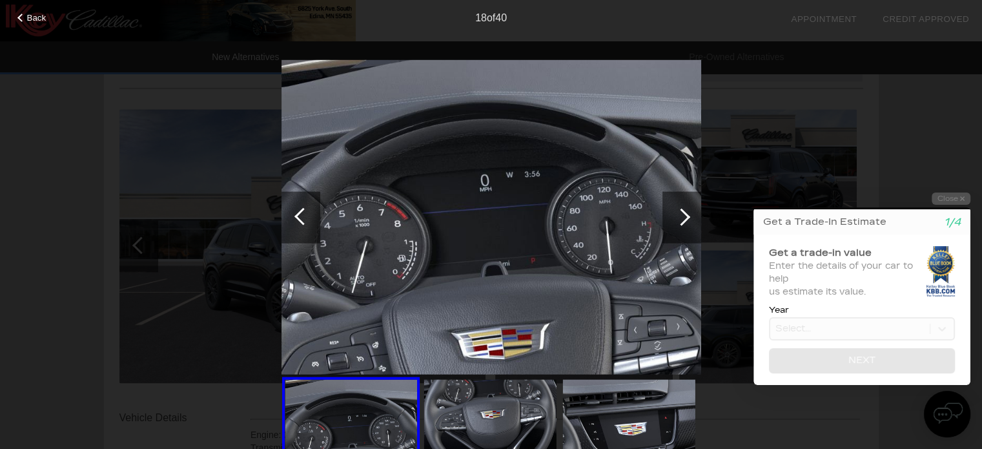
click at [688, 209] on div at bounding box center [682, 217] width 39 height 52
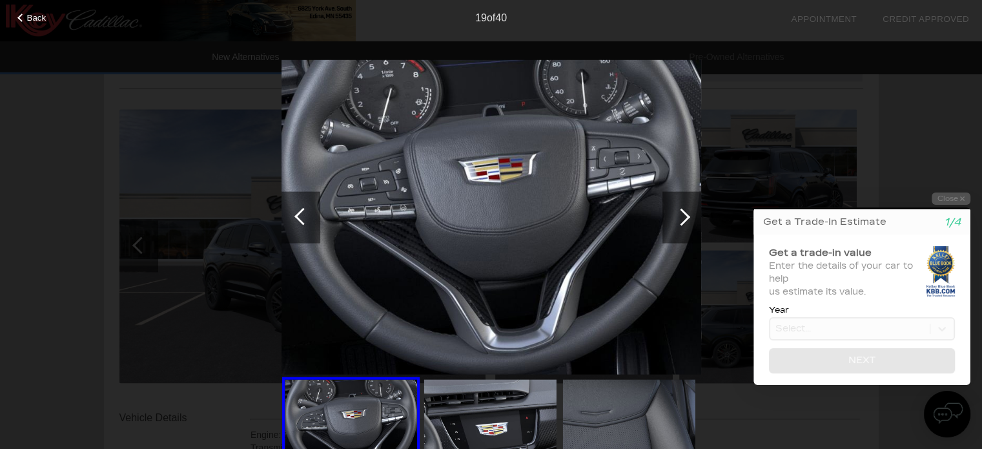
click at [684, 217] on div at bounding box center [681, 216] width 17 height 17
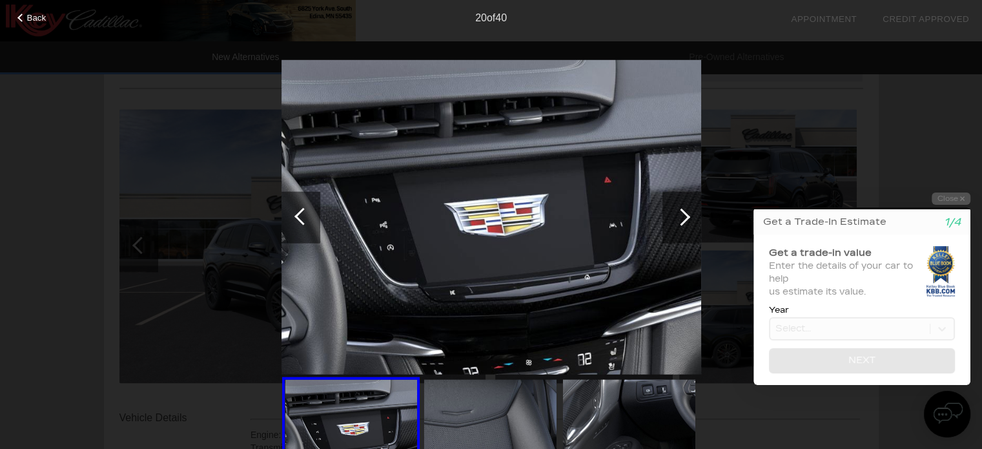
click at [22, 17] on div at bounding box center [21, 18] width 8 height 8
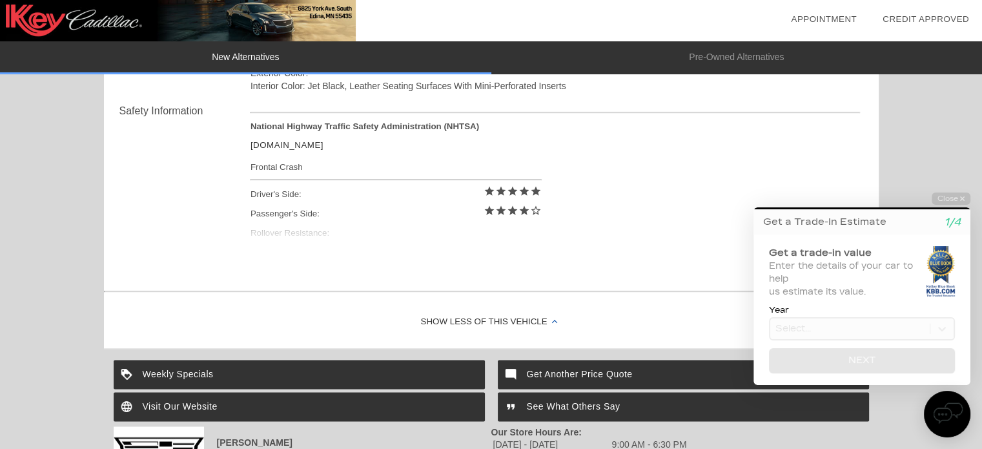
scroll to position [2228, 0]
